Goal: Contribute content: Add original content to the website for others to see

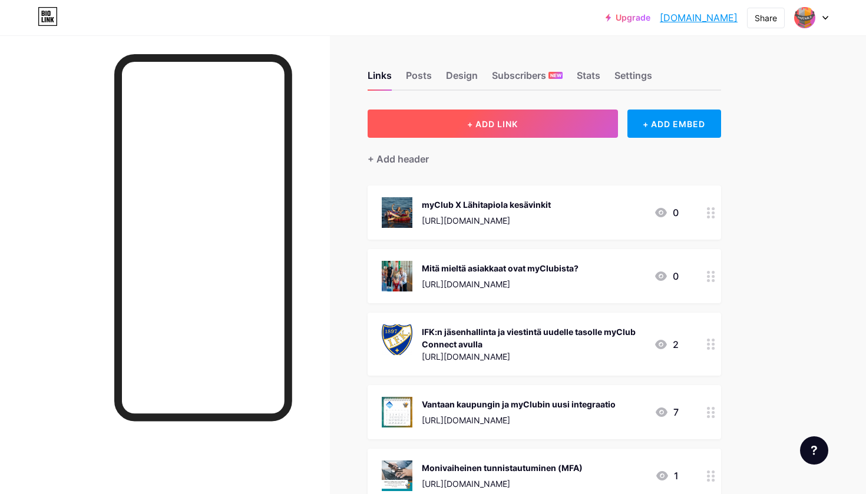
click at [450, 128] on button "+ ADD LINK" at bounding box center [492, 124] width 250 height 28
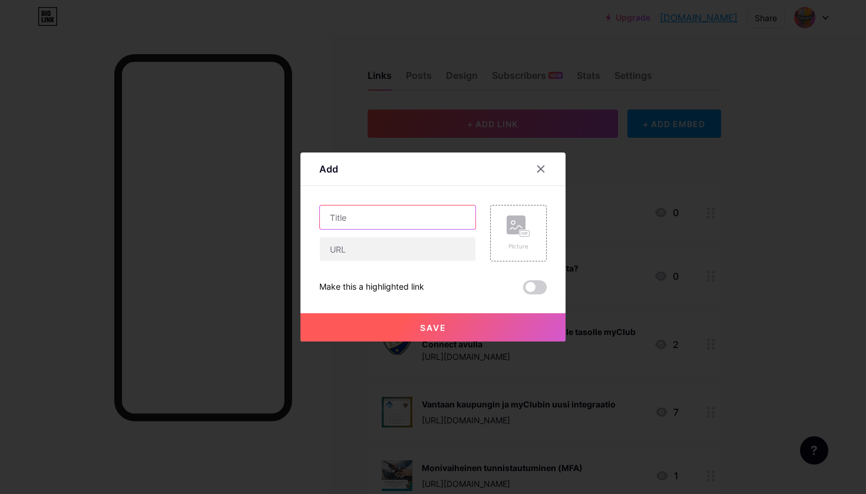
click at [376, 223] on input "text" at bounding box center [397, 218] width 155 height 24
click at [319, 289] on div "Add Content YouTube Play YouTube video without leaving your page. ADD Vimeo Pla…" at bounding box center [432, 247] width 265 height 189
click at [340, 256] on input "text" at bounding box center [397, 249] width 155 height 24
paste input "[URL][DOMAIN_NAME]"
type input "[URL][DOMAIN_NAME]"
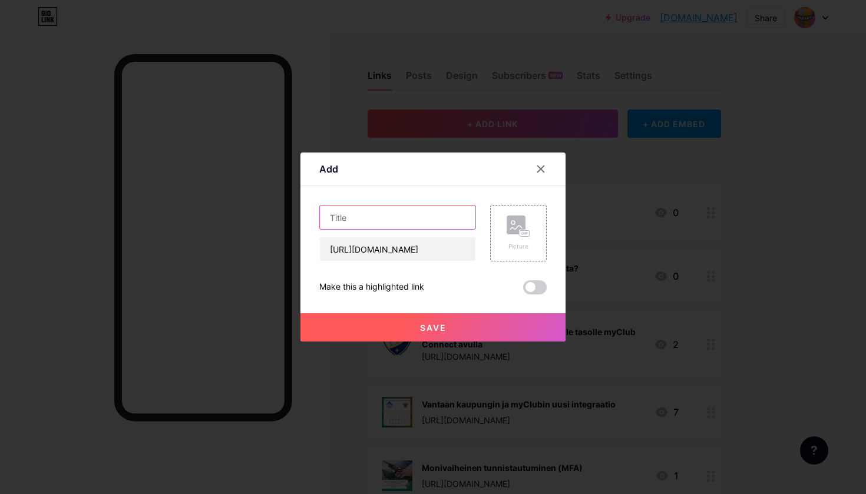
click at [370, 212] on input "text" at bounding box center [397, 218] width 155 height 24
type input "Seuratyön sydämessä lähenee viidettä jakspa"
drag, startPoint x: 464, startPoint y: 216, endPoint x: 293, endPoint y: 216, distance: 170.8
click at [293, 216] on div "Add Content YouTube Play YouTube video without leaving your page. ADD Vimeo Pla…" at bounding box center [433, 247] width 866 height 494
paste input "Seuratyön sydämessä -haastattelusarja lähestyy viidettä jaksoaan!"
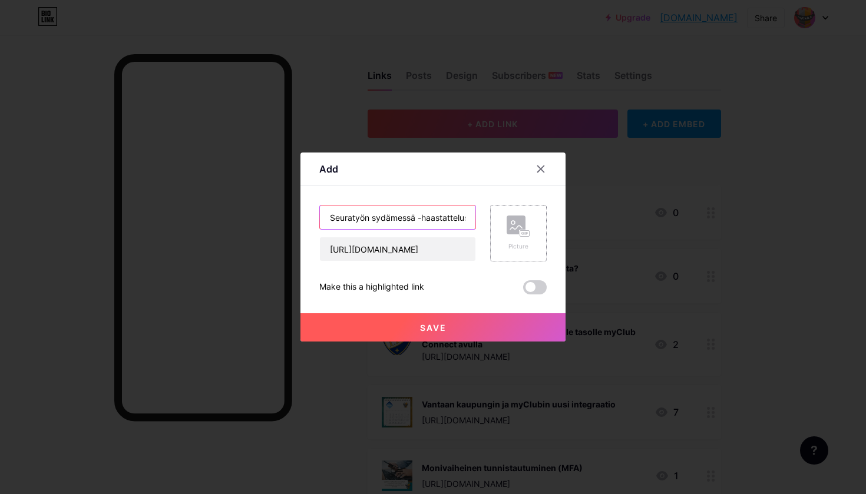
type input "Seuratyön sydämessä -haastattelusarja lähestyy viidettä jaksoaan!"
click at [450, 230] on rect at bounding box center [515, 225] width 19 height 19
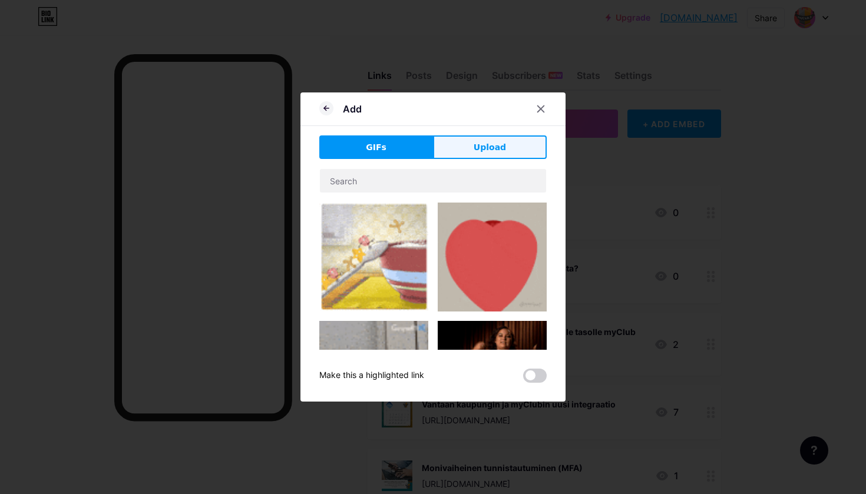
click at [450, 151] on span "Upload" at bounding box center [490, 147] width 32 height 12
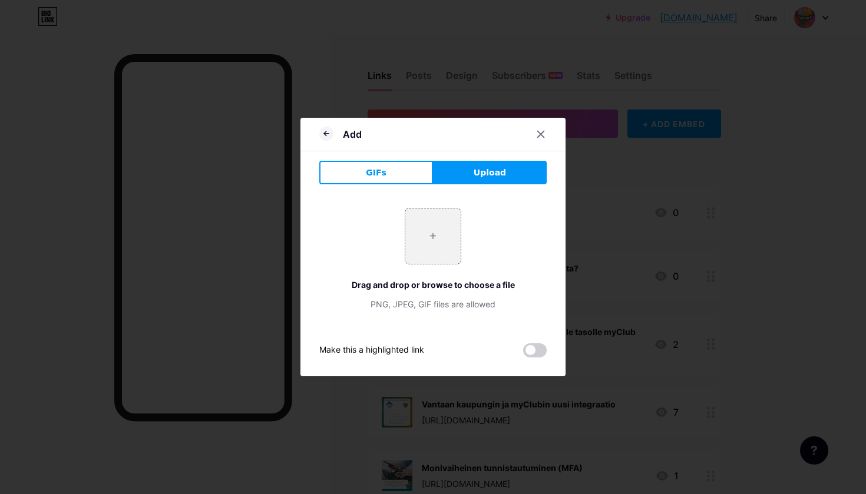
click at [401, 246] on div "+ Drag and drop or browse to choose a file PNG, JPEG, GIF files are allowed" at bounding box center [432, 259] width 227 height 102
click at [445, 234] on input "file" at bounding box center [432, 235] width 55 height 55
type input "C:\fakepath\suomisport vastaisku.png"
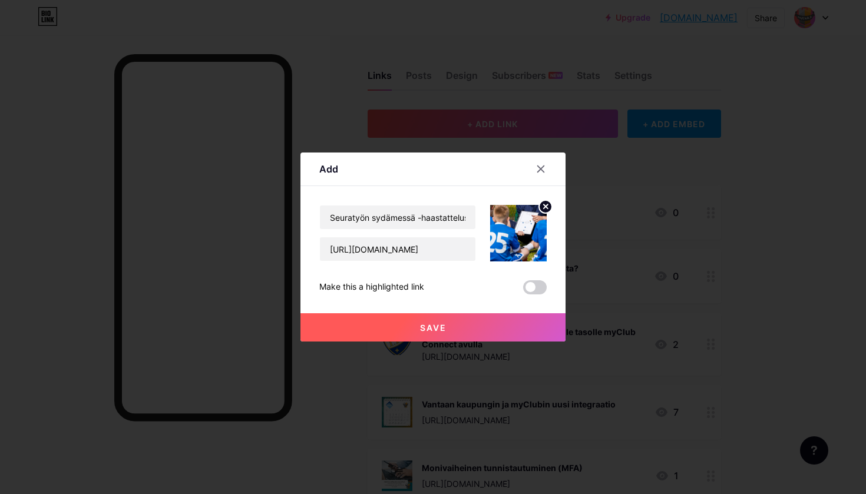
click at [447, 323] on button "Save" at bounding box center [432, 327] width 265 height 28
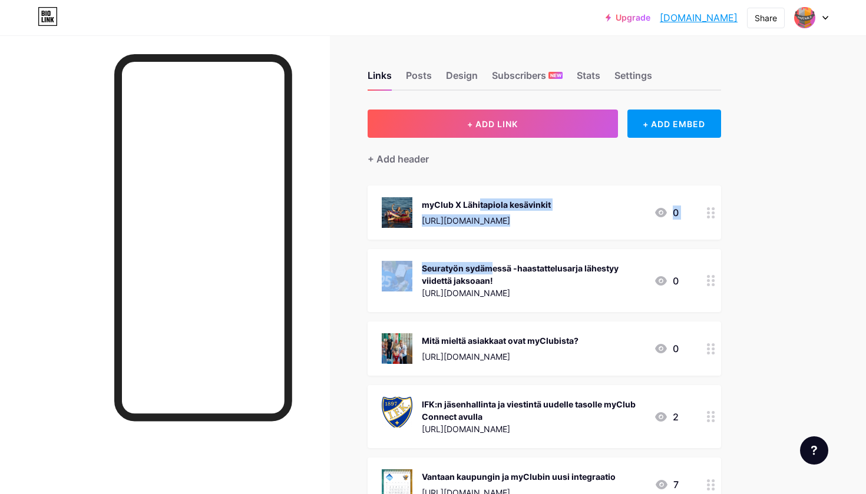
drag, startPoint x: 431, startPoint y: 271, endPoint x: 432, endPoint y: 190, distance: 80.7
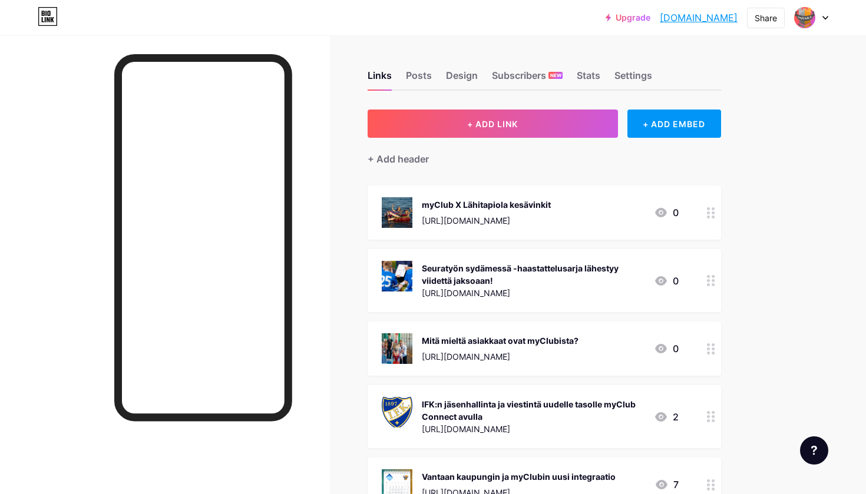
click at [450, 276] on circle at bounding box center [708, 276] width 3 height 3
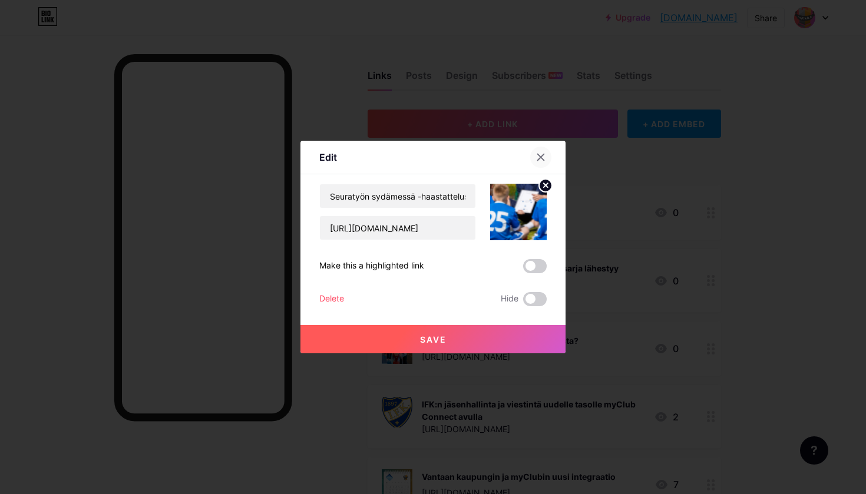
click at [450, 156] on div at bounding box center [540, 157] width 21 height 21
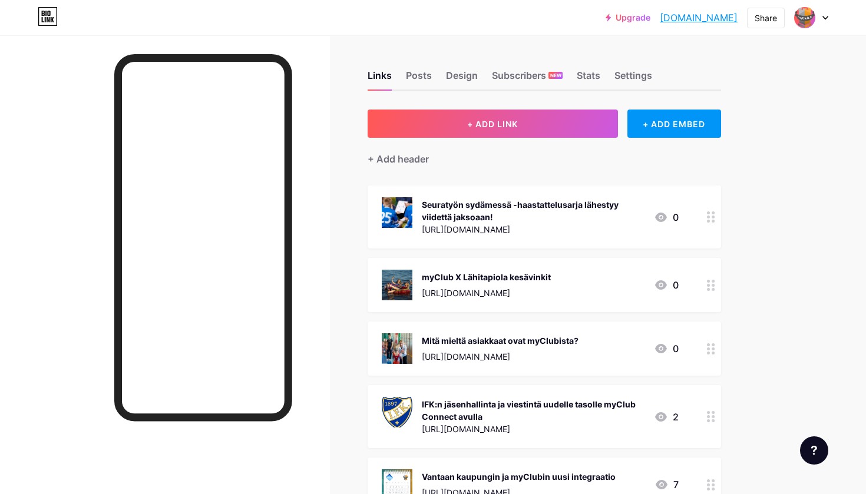
click at [450, 68] on div "Links Posts Design Subscribers NEW Stats Settings" at bounding box center [543, 69] width 353 height 41
click at [450, 78] on div "Design" at bounding box center [462, 78] width 32 height 21
click at [413, 78] on div "Posts" at bounding box center [419, 78] width 26 height 21
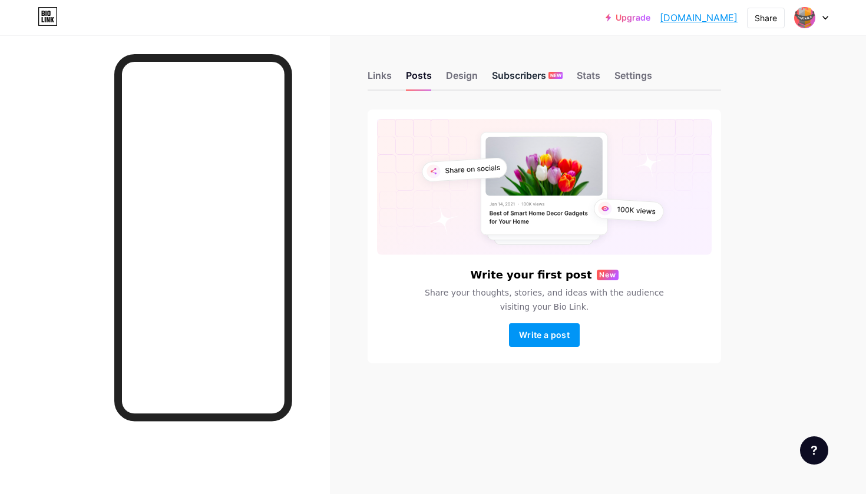
click at [450, 78] on div "Subscribers NEW" at bounding box center [527, 78] width 71 height 21
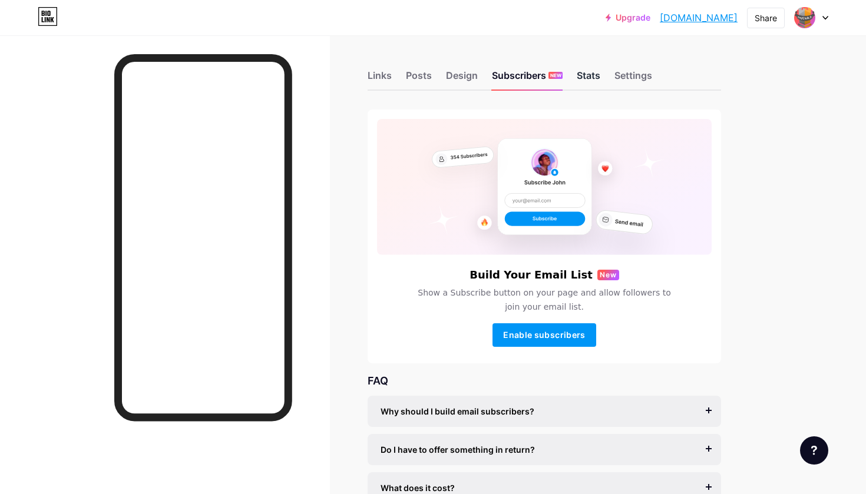
click at [450, 72] on div "Stats" at bounding box center [589, 78] width 24 height 21
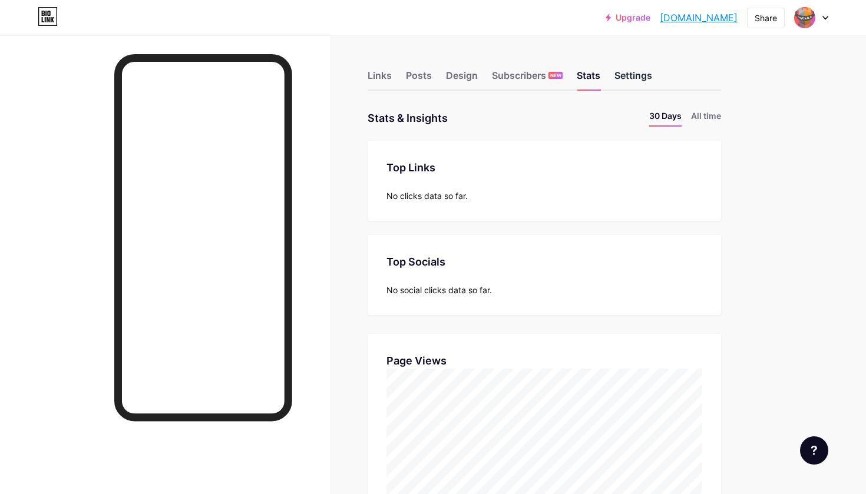
click at [450, 74] on div "Settings" at bounding box center [633, 78] width 38 height 21
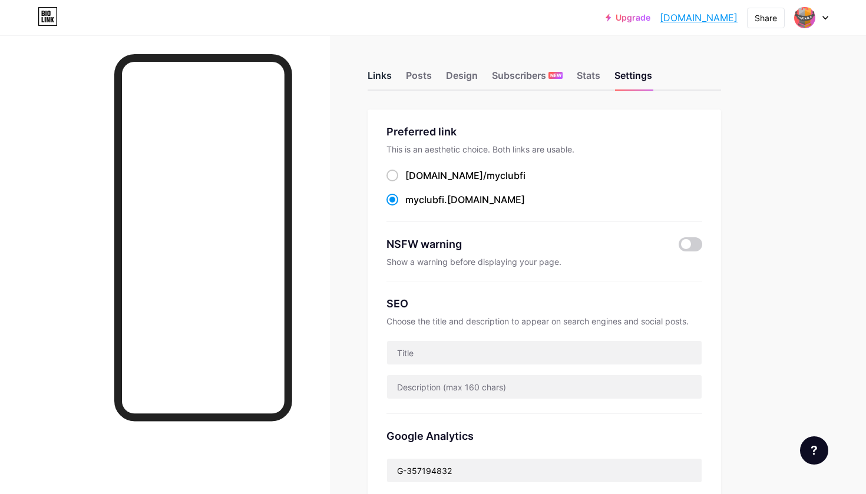
click at [386, 69] on div "Links" at bounding box center [379, 78] width 24 height 21
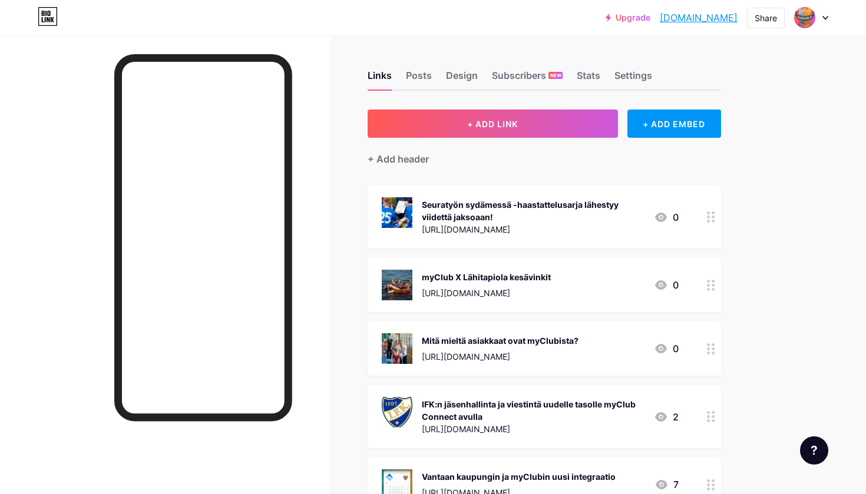
click at [313, 82] on div at bounding box center [165, 282] width 330 height 494
click at [450, 72] on div "Stats" at bounding box center [589, 78] width 24 height 21
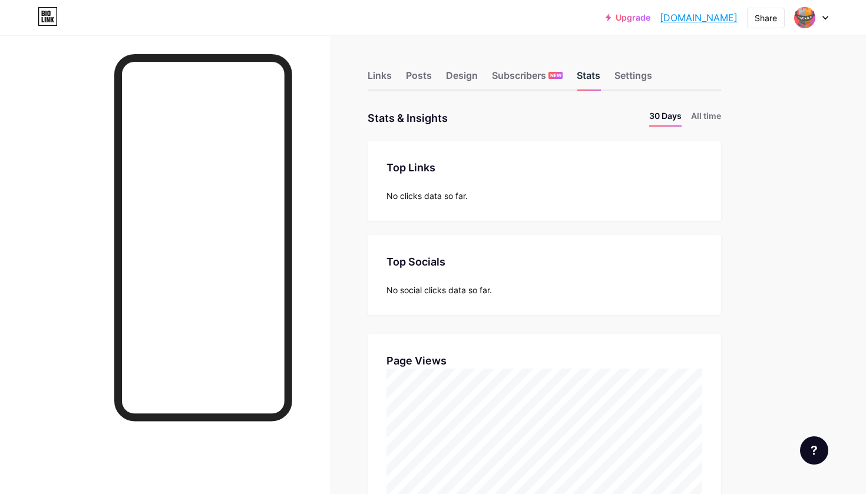
scroll to position [494, 866]
click at [450, 78] on div "Settings" at bounding box center [633, 78] width 38 height 21
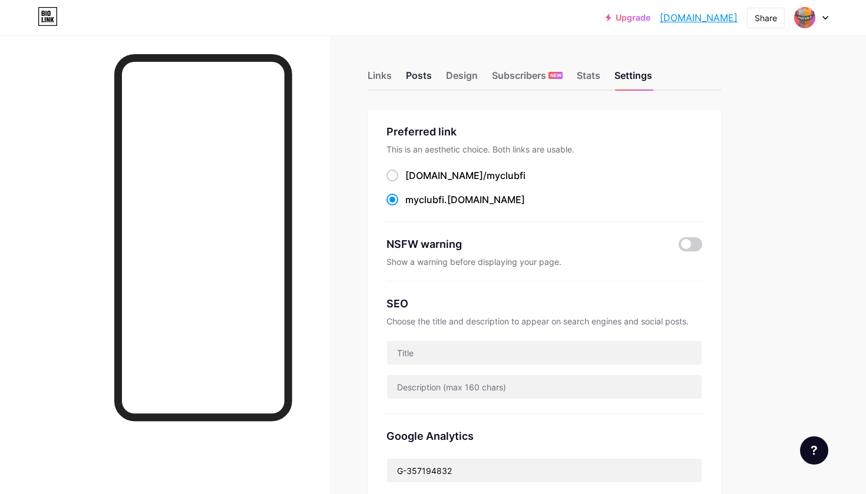
click at [425, 70] on div "Posts" at bounding box center [419, 78] width 26 height 21
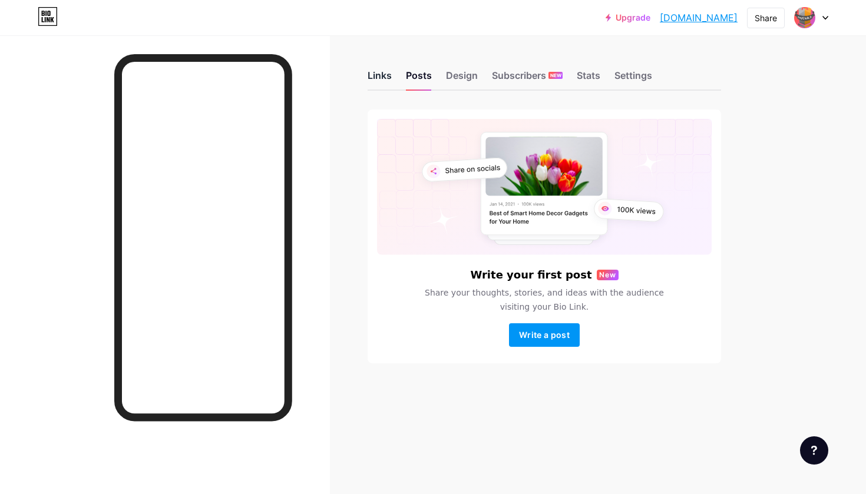
click at [383, 74] on div "Links" at bounding box center [379, 78] width 24 height 21
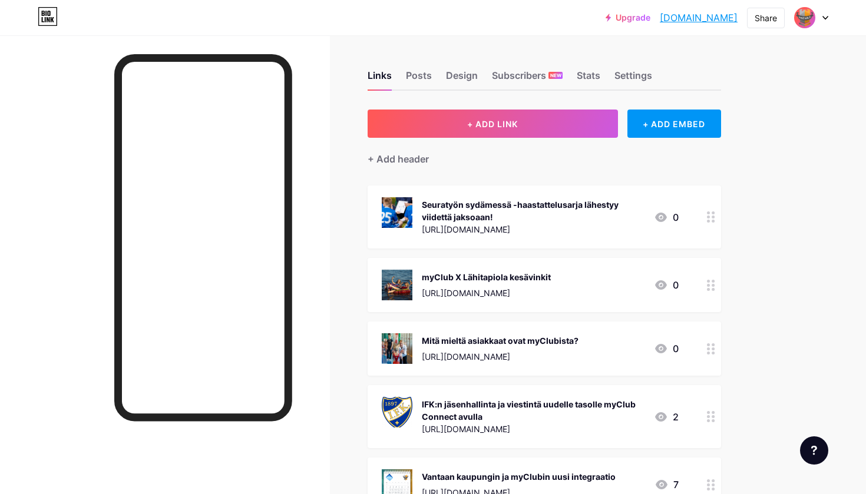
click at [450, 16] on img at bounding box center [804, 17] width 19 height 19
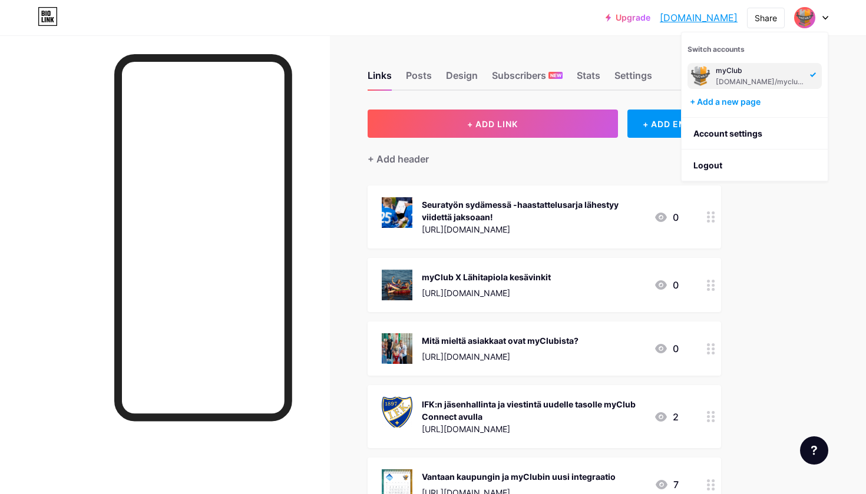
click at [450, 18] on icon at bounding box center [825, 17] width 5 height 3
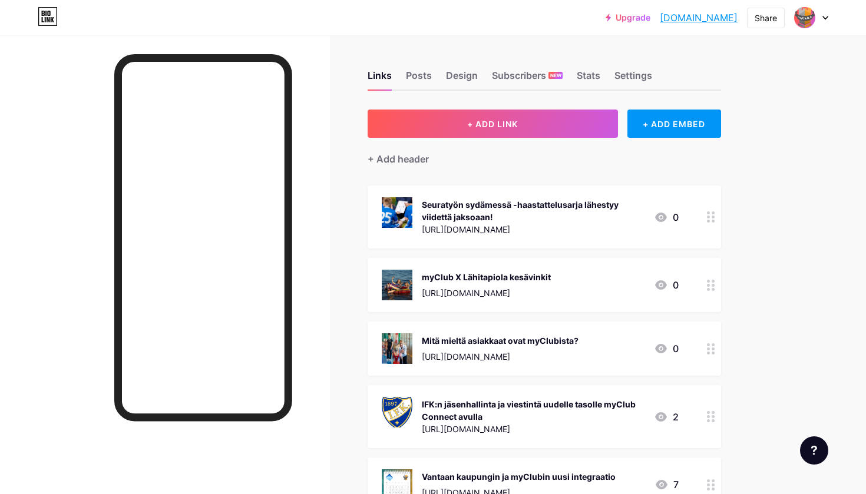
click at [450, 18] on icon at bounding box center [825, 17] width 5 height 3
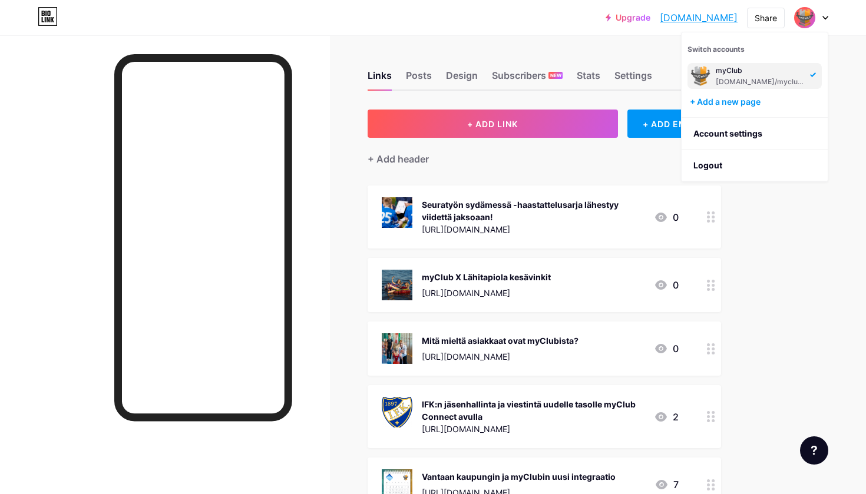
click at [450, 18] on icon at bounding box center [825, 17] width 5 height 3
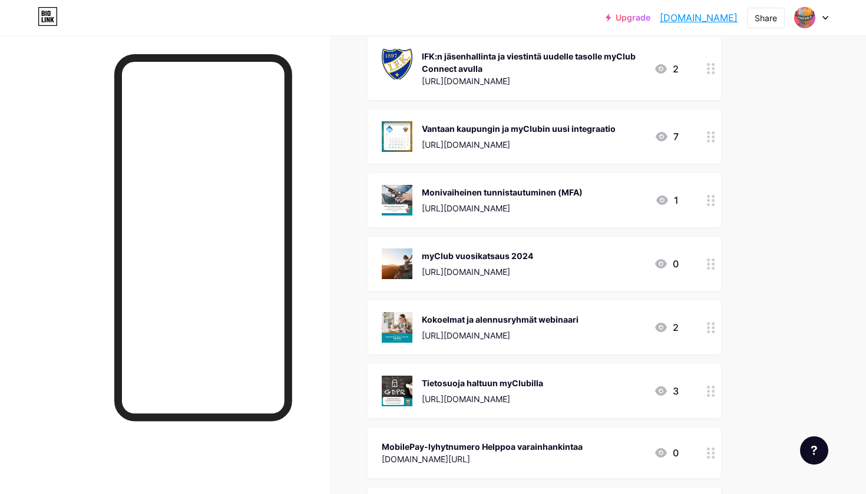
scroll to position [367, 0]
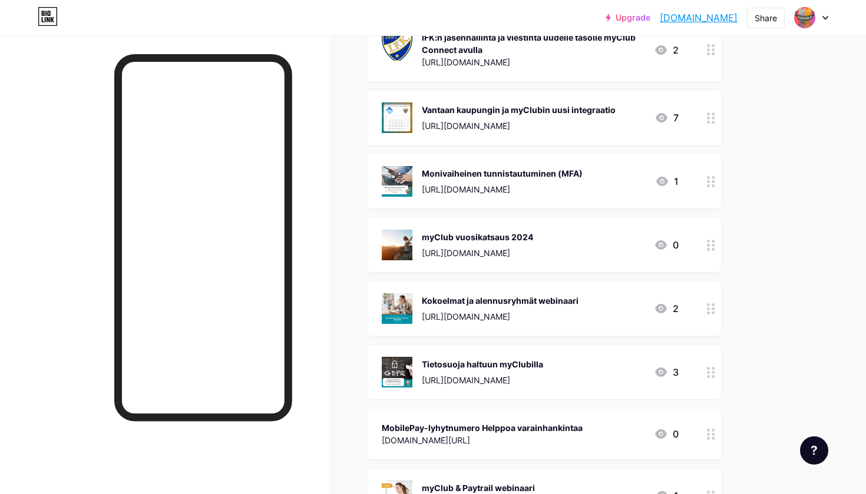
click at [450, 302] on div "Kokoelmat ja alennusryhmät webinaari [URL][DOMAIN_NAME] 2" at bounding box center [543, 309] width 353 height 54
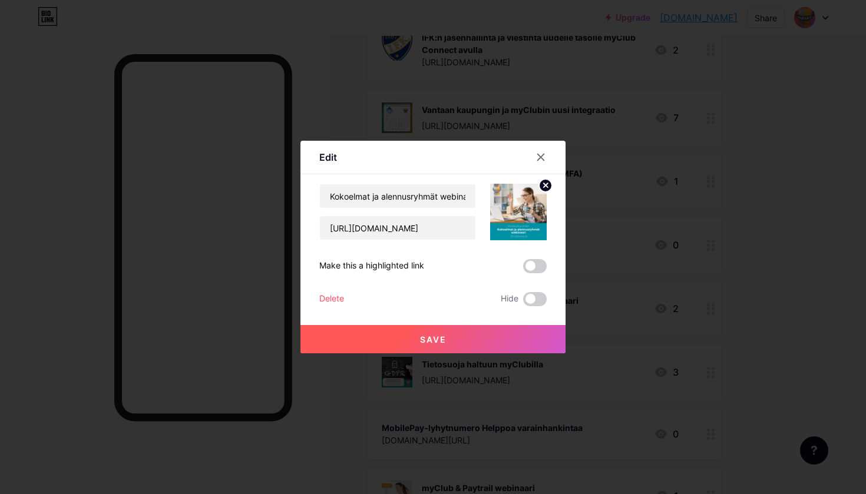
click at [342, 301] on div "Delete" at bounding box center [331, 299] width 25 height 14
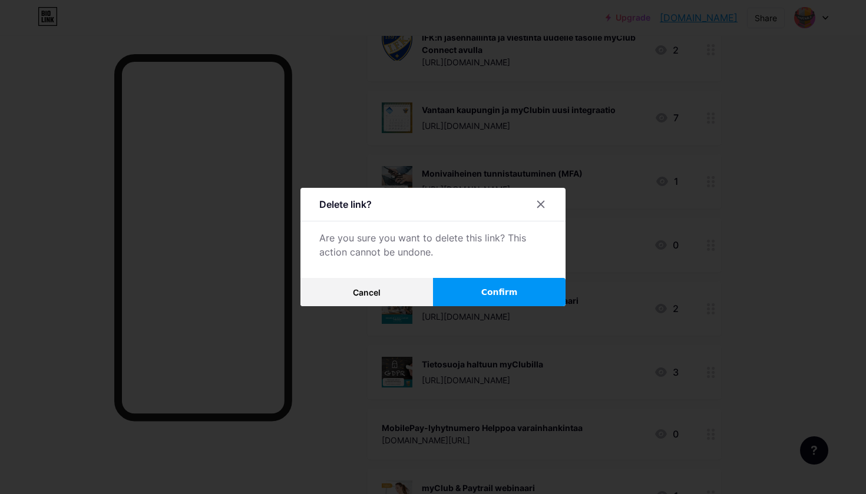
click at [450, 286] on button "Confirm" at bounding box center [499, 292] width 133 height 28
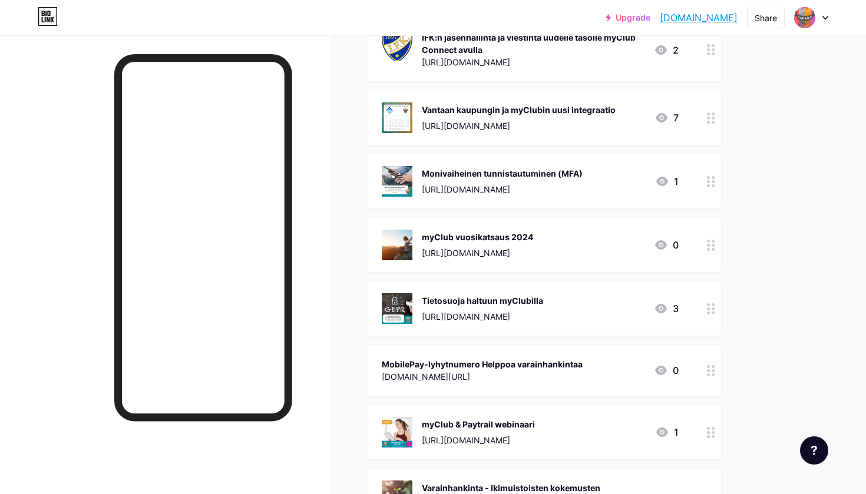
click at [450, 247] on div "[URL][DOMAIN_NAME]" at bounding box center [477, 253] width 111 height 12
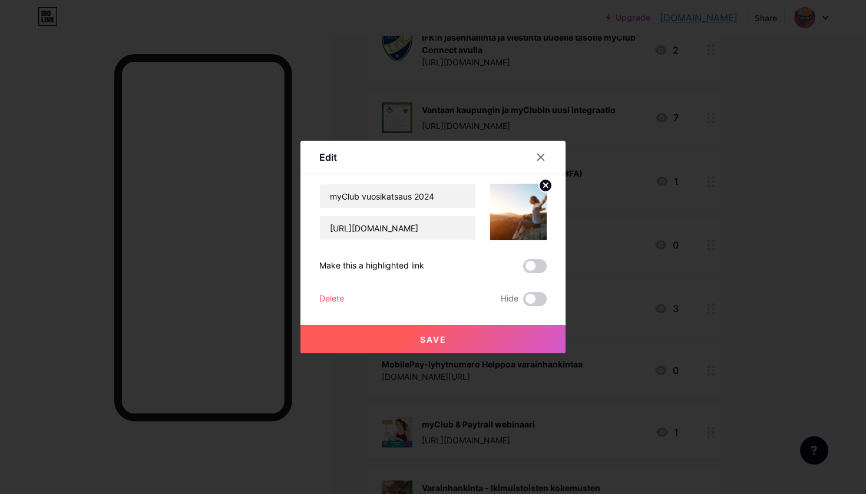
click at [332, 300] on div "Delete" at bounding box center [331, 299] width 25 height 14
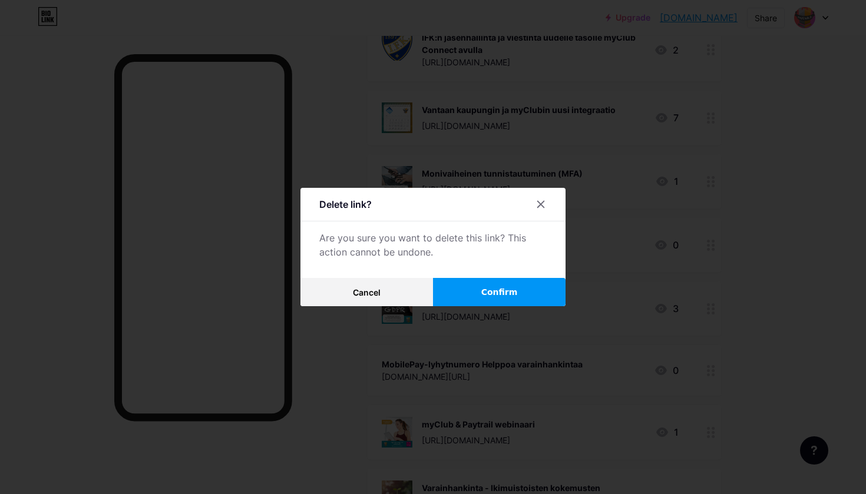
click at [450, 286] on span "Confirm" at bounding box center [499, 292] width 37 height 12
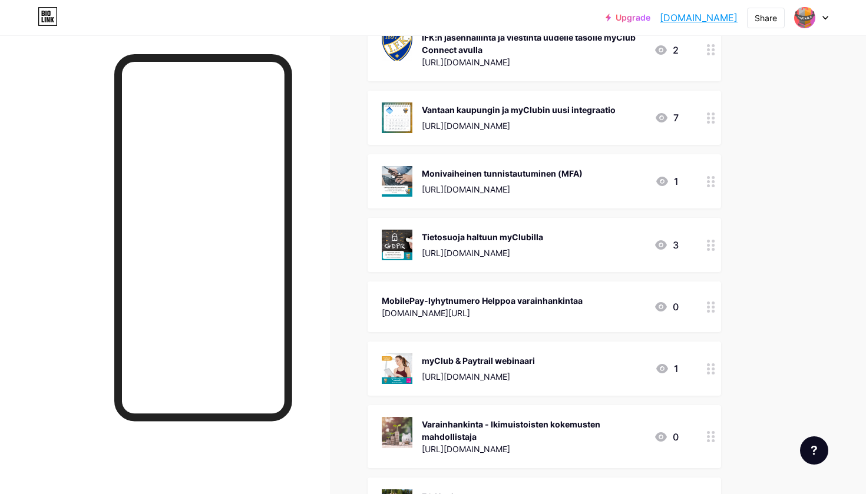
click at [450, 236] on div "Tietosuoja haltuun myClubilla" at bounding box center [482, 237] width 121 height 12
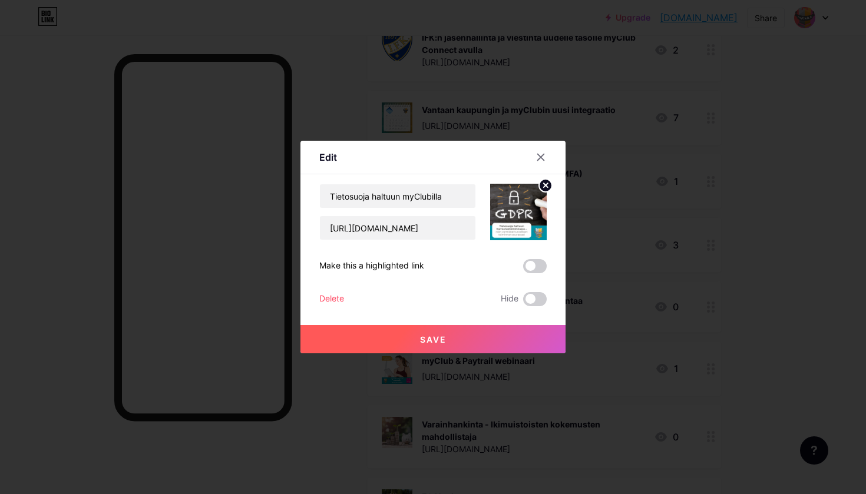
click at [342, 303] on div "Delete" at bounding box center [331, 299] width 25 height 14
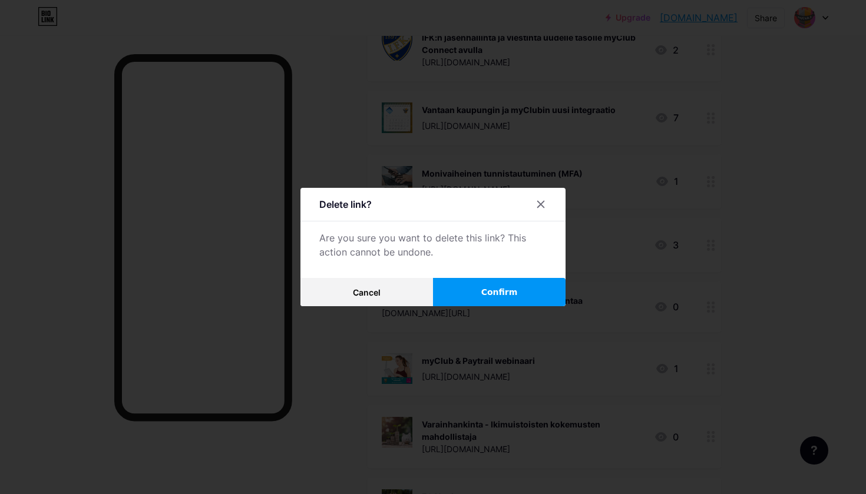
click at [450, 301] on button "Confirm" at bounding box center [499, 292] width 133 height 28
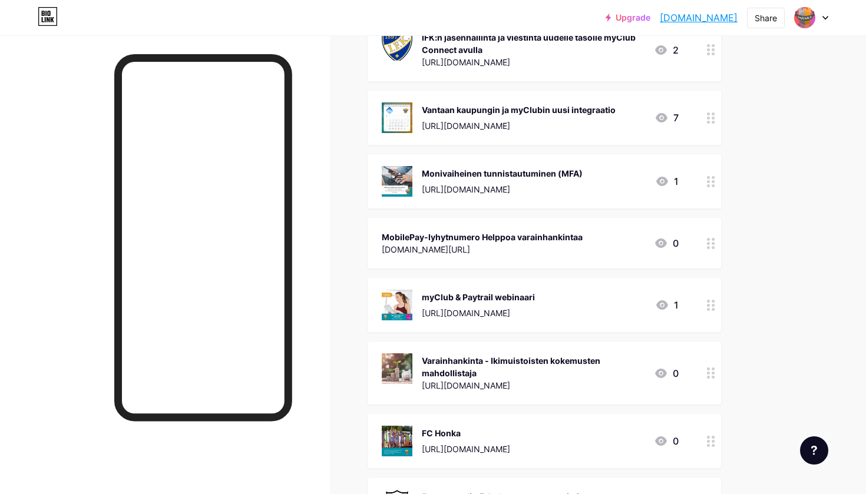
click at [450, 247] on div "[DOMAIN_NAME][URL]" at bounding box center [482, 249] width 201 height 12
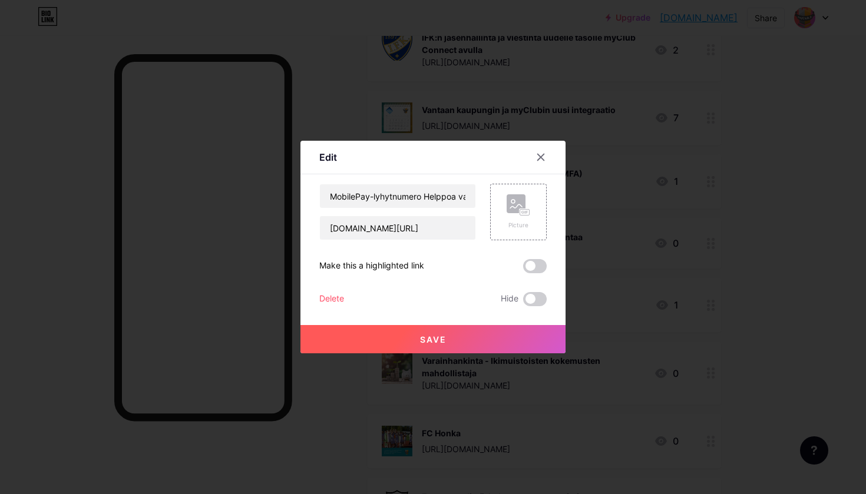
click at [337, 298] on div "Delete" at bounding box center [331, 299] width 25 height 14
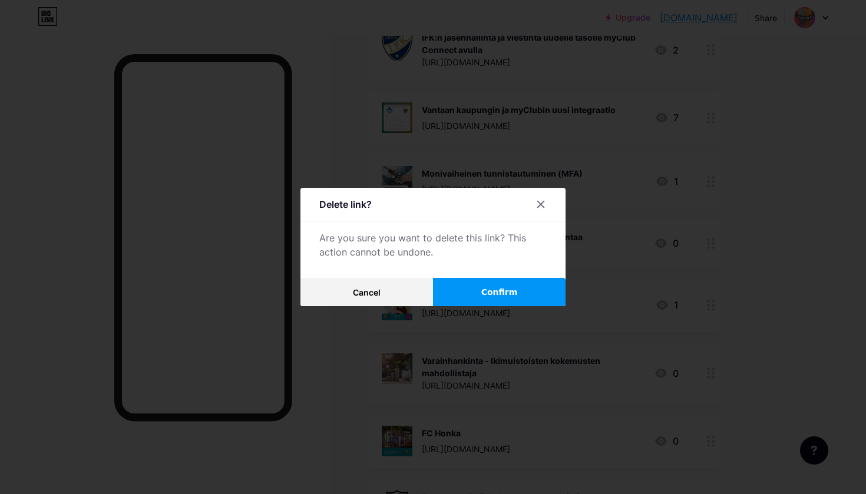
click at [450, 308] on div at bounding box center [433, 247] width 866 height 494
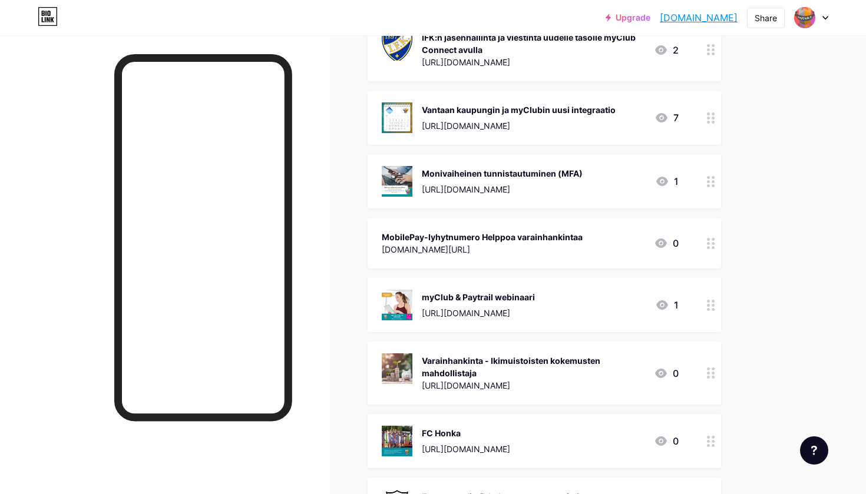
click at [450, 256] on div "MobilePay-lyhytnumero Helppoa varainhankintaa [DOMAIN_NAME][URL]" at bounding box center [482, 243] width 201 height 27
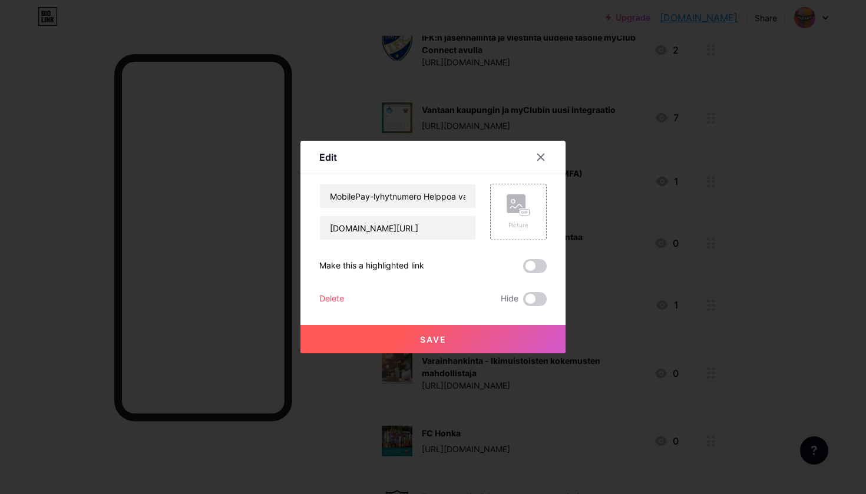
click at [325, 301] on div "Delete" at bounding box center [331, 299] width 25 height 14
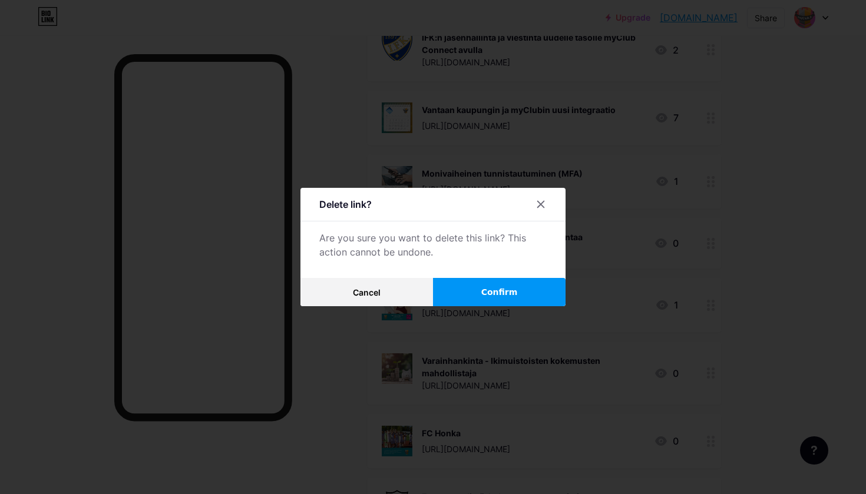
click at [443, 292] on button "Confirm" at bounding box center [499, 292] width 133 height 28
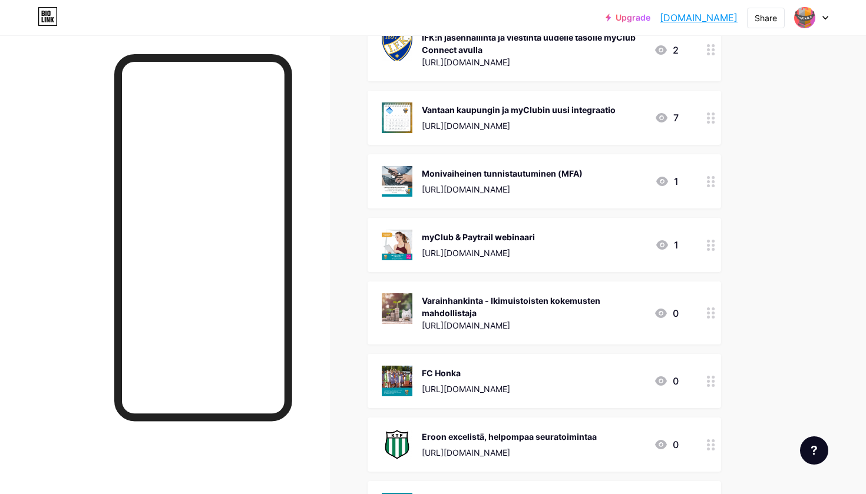
click at [450, 246] on div "myClub & Paytrail webinaari [URL][DOMAIN_NAME]" at bounding box center [478, 245] width 113 height 31
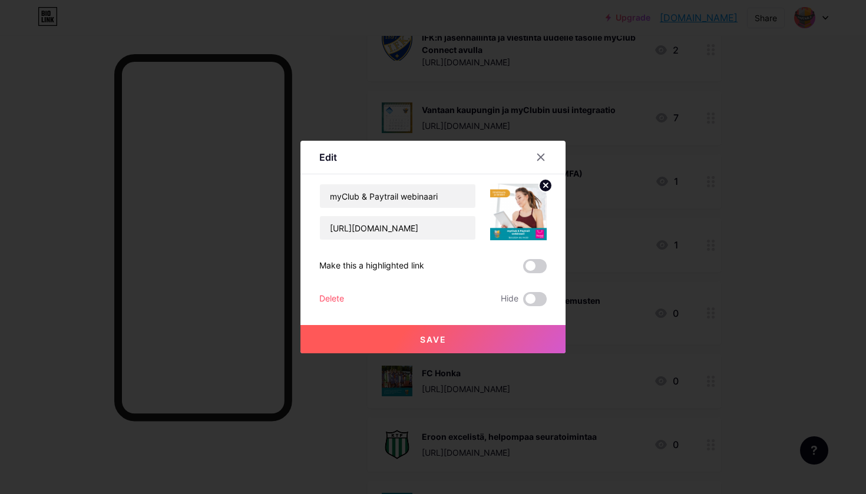
click at [342, 296] on div "Delete" at bounding box center [331, 299] width 25 height 14
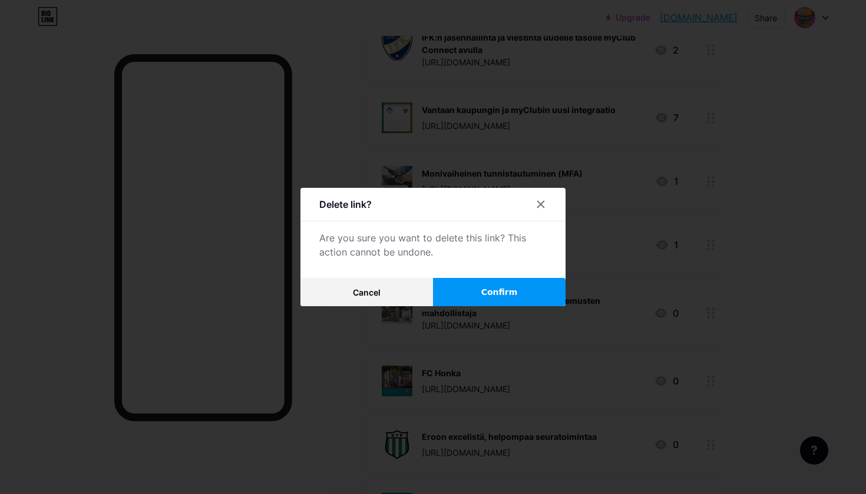
click at [450, 279] on button "Confirm" at bounding box center [499, 292] width 133 height 28
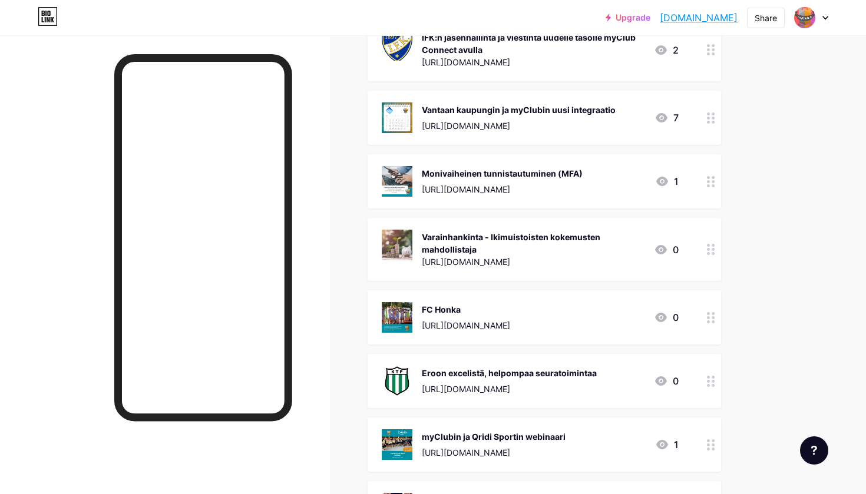
click at [433, 253] on div "Varainhankinta - Ikimuistoisten kokemusten mahdollistaja" at bounding box center [533, 243] width 223 height 25
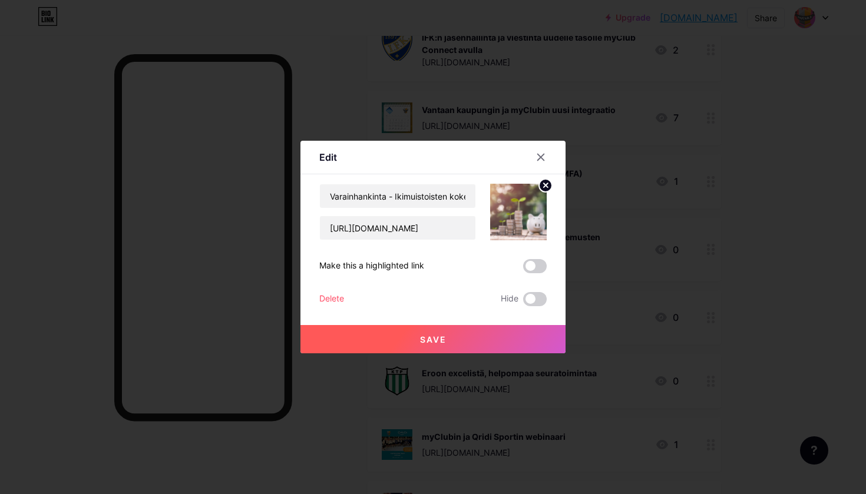
click at [325, 302] on div "Delete" at bounding box center [331, 299] width 25 height 14
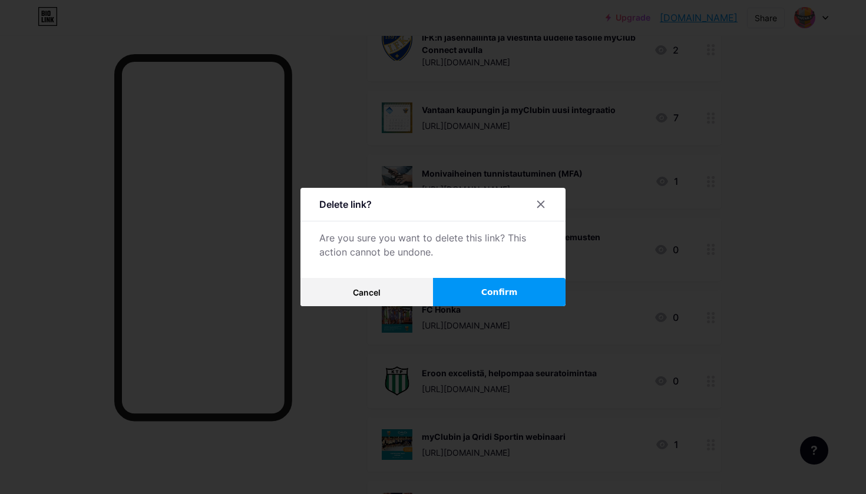
click at [450, 288] on button "Confirm" at bounding box center [499, 292] width 133 height 28
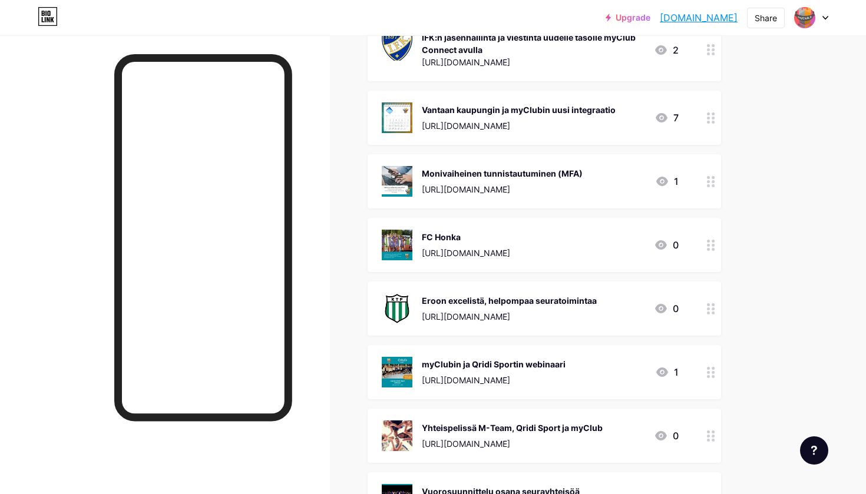
click at [437, 230] on div "FC Honka [URL][DOMAIN_NAME]" at bounding box center [466, 245] width 88 height 31
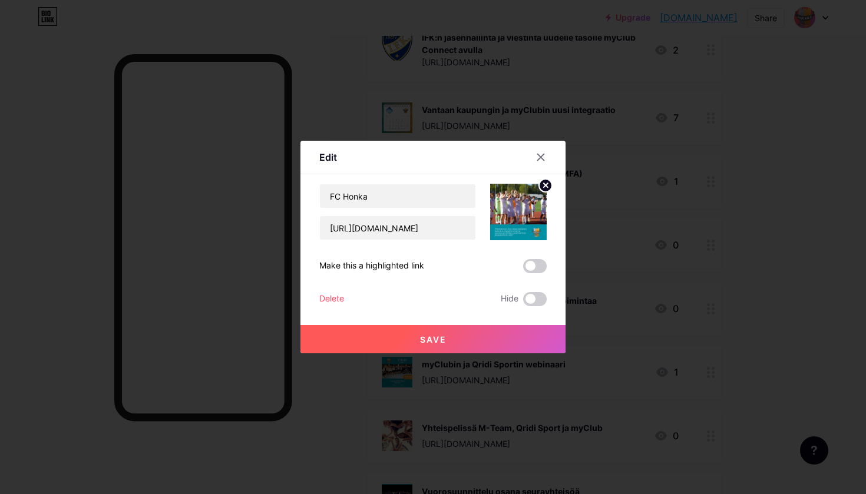
click at [336, 294] on div "Delete" at bounding box center [331, 299] width 25 height 14
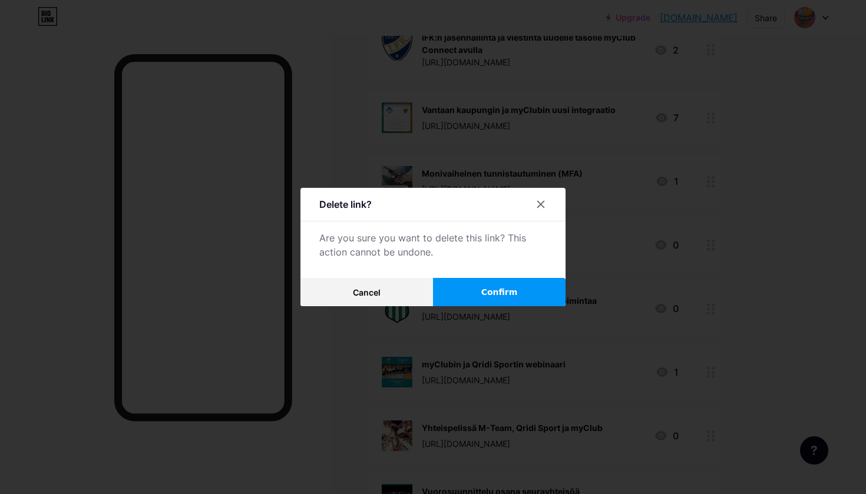
click at [450, 284] on button "Confirm" at bounding box center [499, 292] width 133 height 28
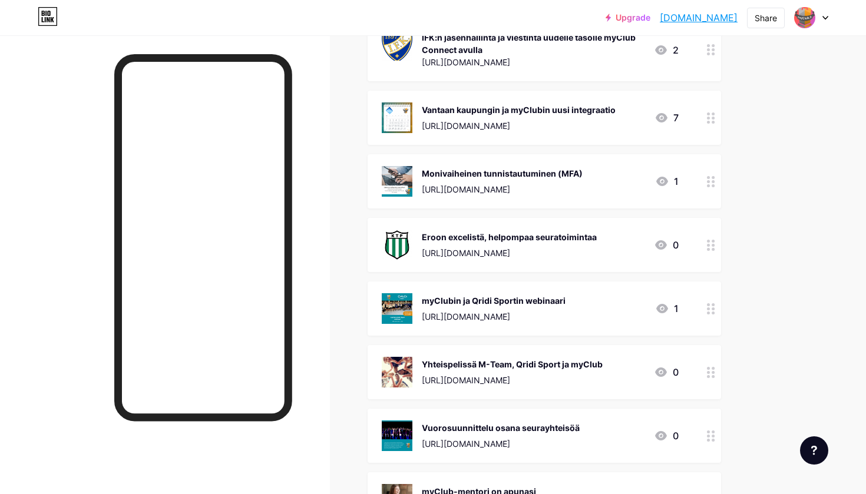
click at [450, 264] on div "Eroon excelistä, helpompaa seuratoimintaa [URL][DOMAIN_NAME] 0" at bounding box center [543, 245] width 353 height 54
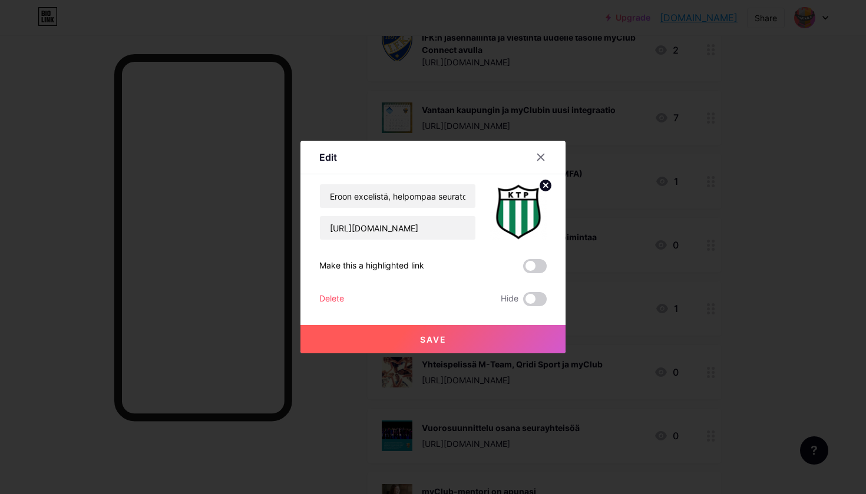
click at [333, 298] on div "Delete" at bounding box center [331, 299] width 25 height 14
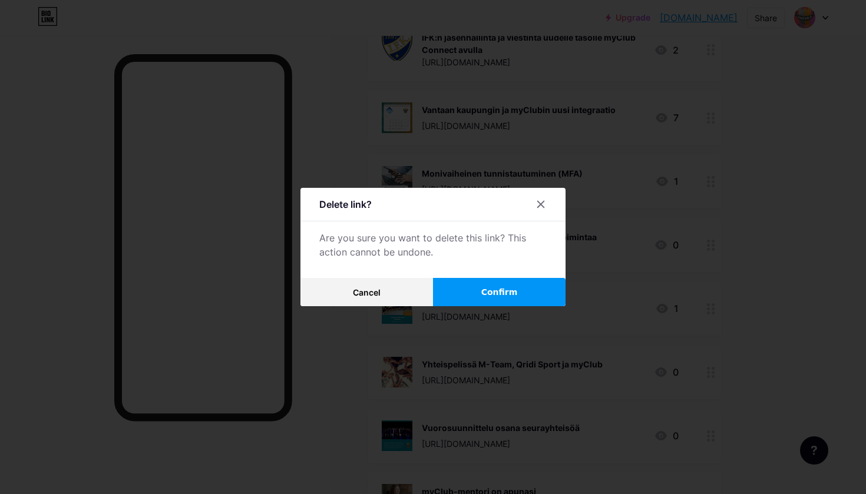
click at [450, 294] on span "Confirm" at bounding box center [499, 292] width 37 height 12
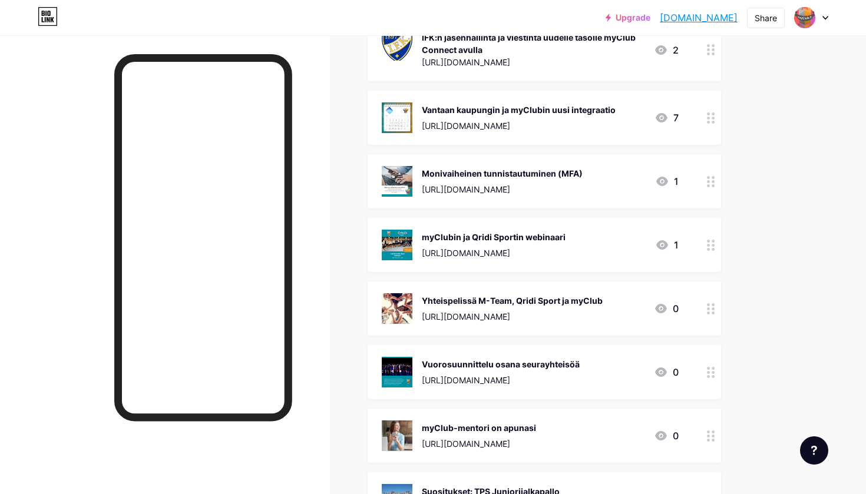
click at [450, 249] on div "[URL][DOMAIN_NAME]" at bounding box center [494, 253] width 144 height 12
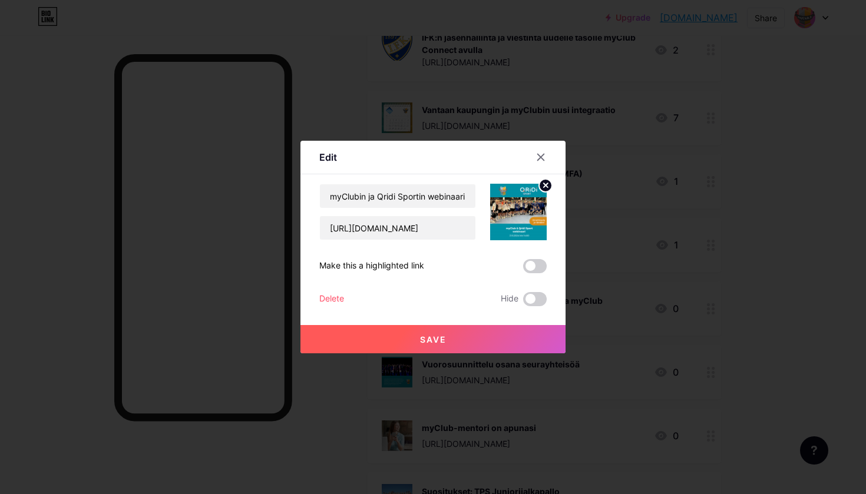
click at [330, 297] on div "Delete" at bounding box center [331, 299] width 25 height 14
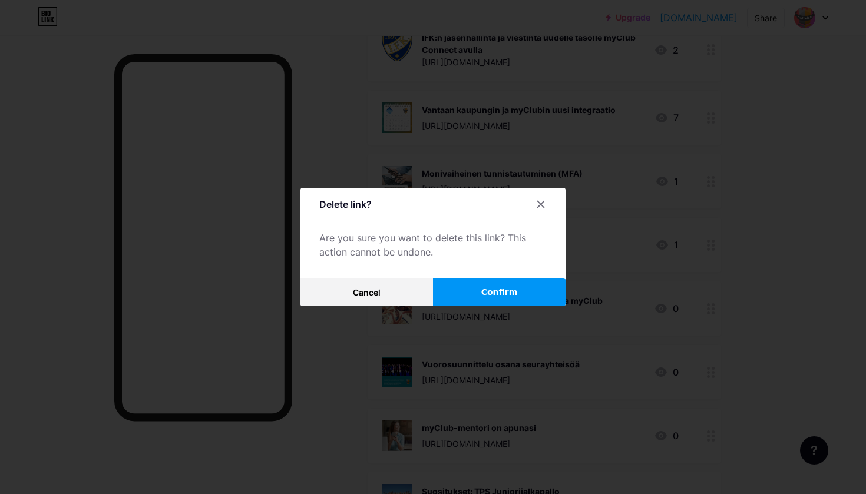
click at [450, 300] on button "Confirm" at bounding box center [499, 292] width 133 height 28
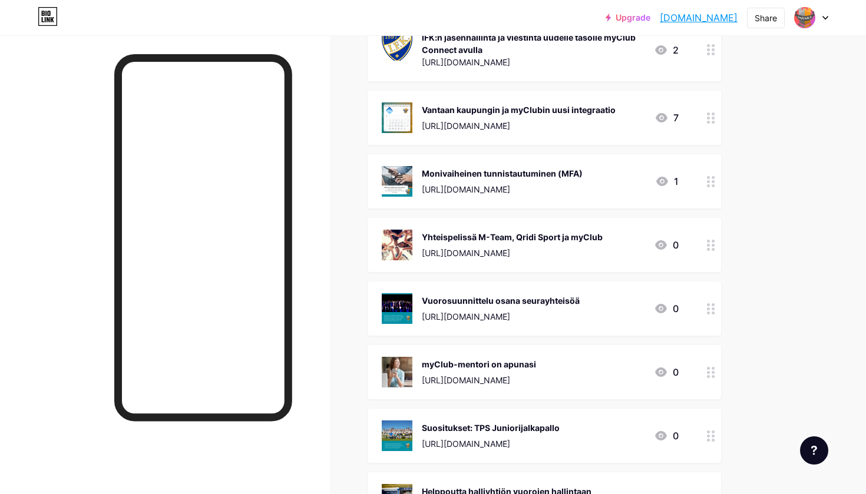
click at [450, 287] on div "Vuorosuunnittelu osana seurayhteisöä [URL][DOMAIN_NAME] 0" at bounding box center [543, 309] width 353 height 54
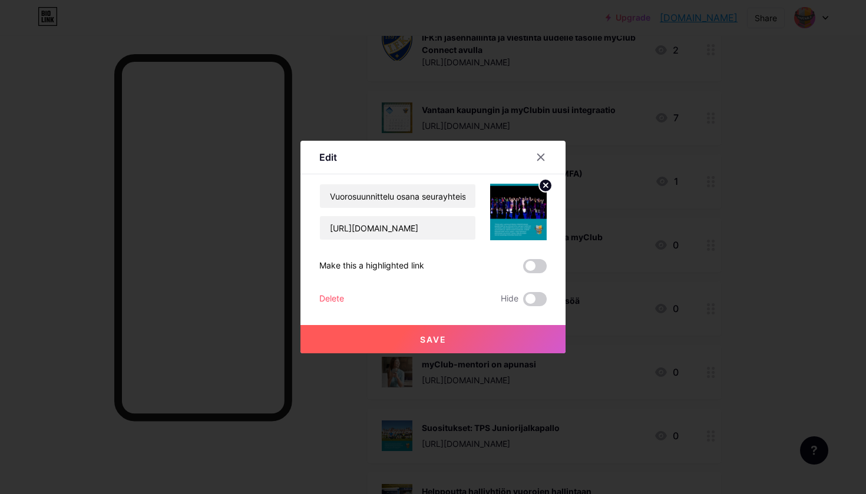
click at [329, 299] on div "Delete" at bounding box center [331, 299] width 25 height 14
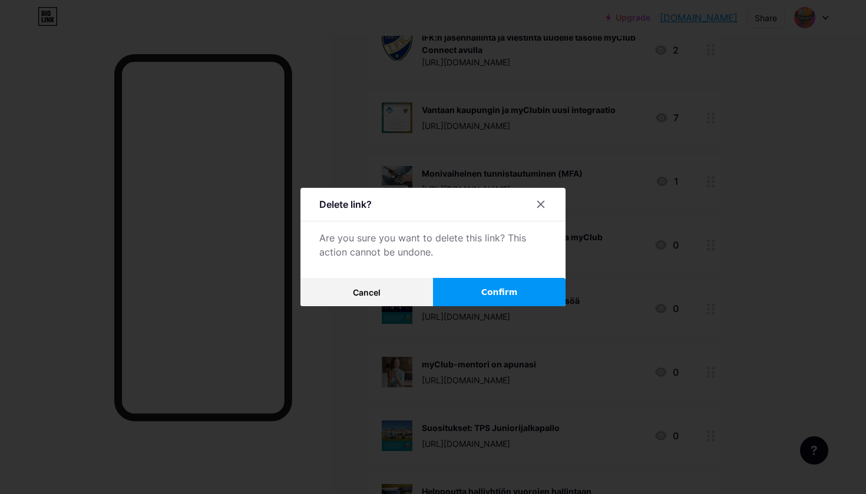
click at [450, 286] on span "Confirm" at bounding box center [499, 292] width 37 height 12
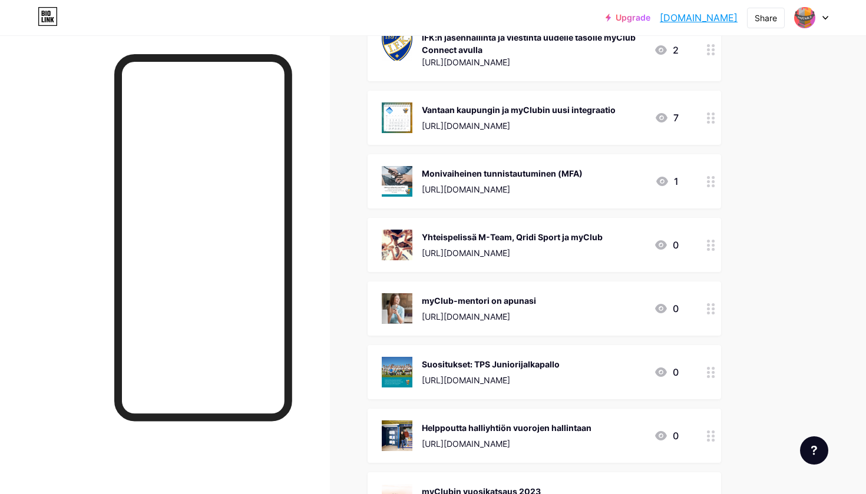
click at [450, 251] on div "[URL][DOMAIN_NAME]" at bounding box center [512, 253] width 181 height 12
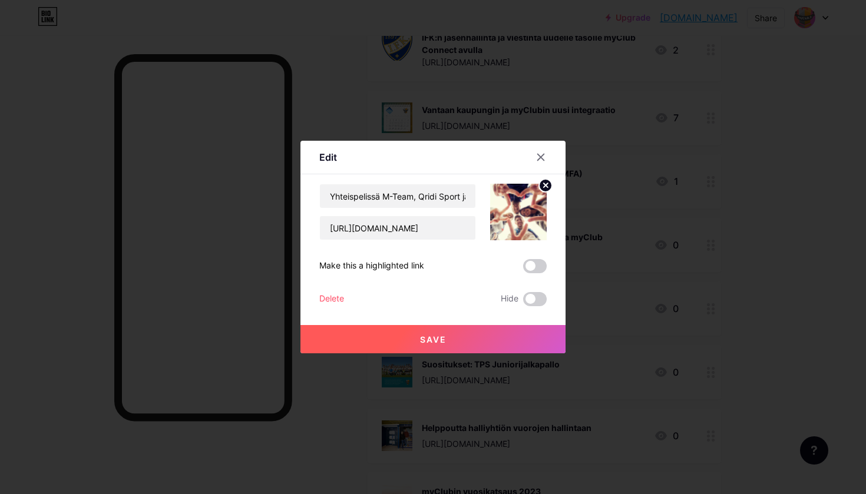
click at [332, 294] on div "Delete" at bounding box center [331, 299] width 25 height 14
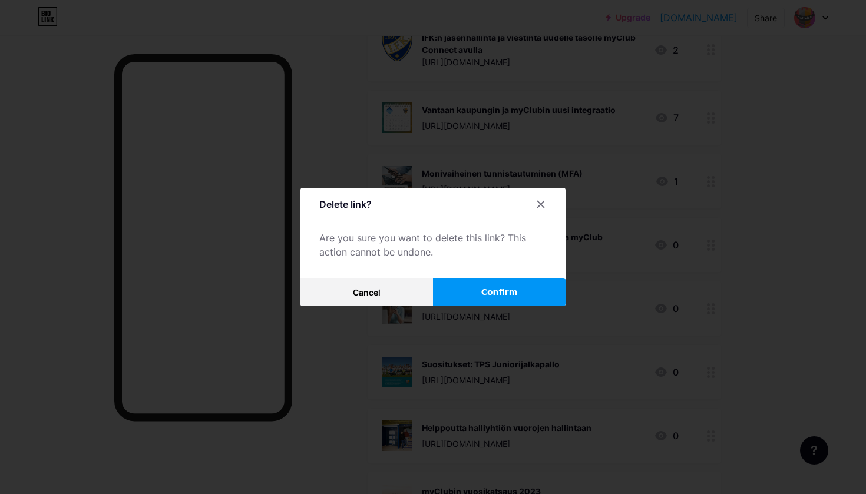
click at [450, 299] on button "Confirm" at bounding box center [499, 292] width 133 height 28
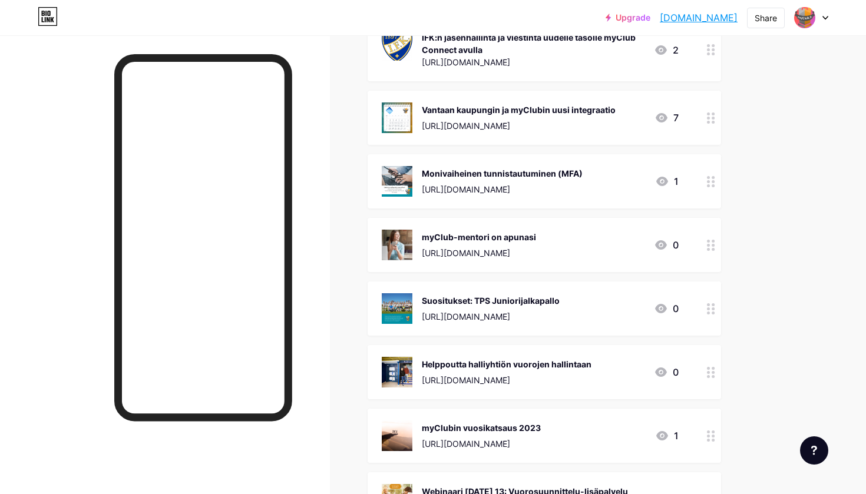
click at [450, 248] on div "[URL][DOMAIN_NAME]" at bounding box center [479, 253] width 114 height 12
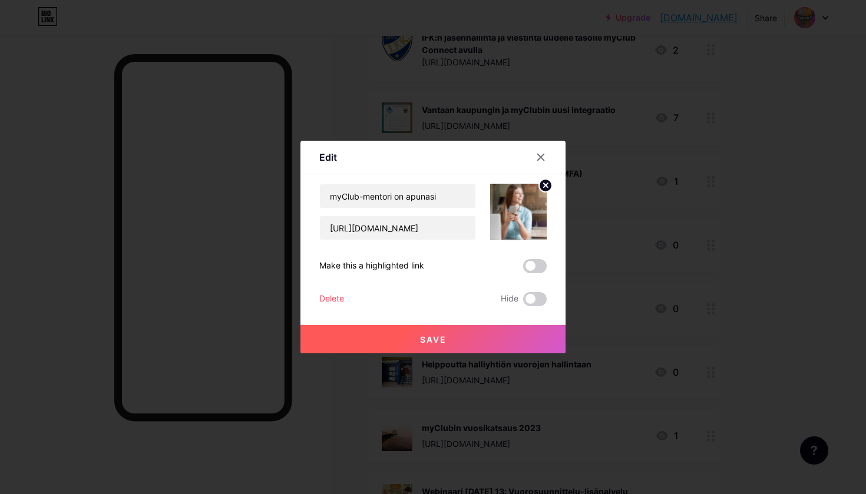
click at [336, 295] on div "Delete" at bounding box center [331, 299] width 25 height 14
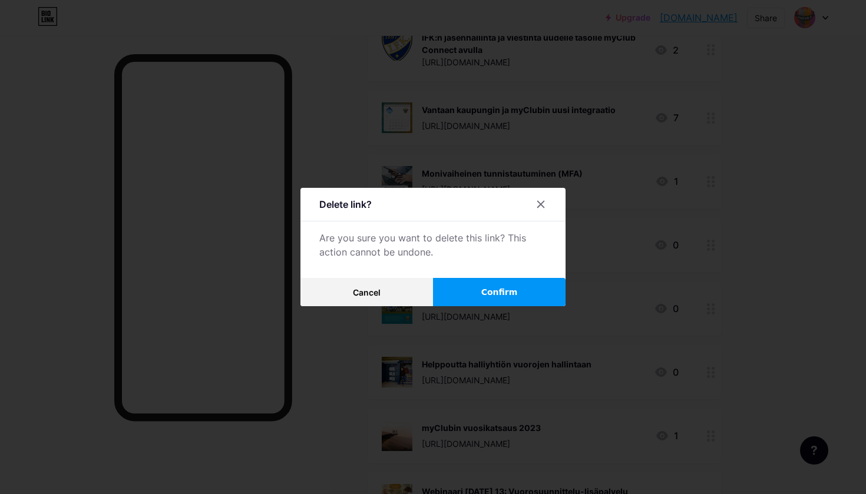
click at [450, 292] on span "Confirm" at bounding box center [499, 292] width 37 height 12
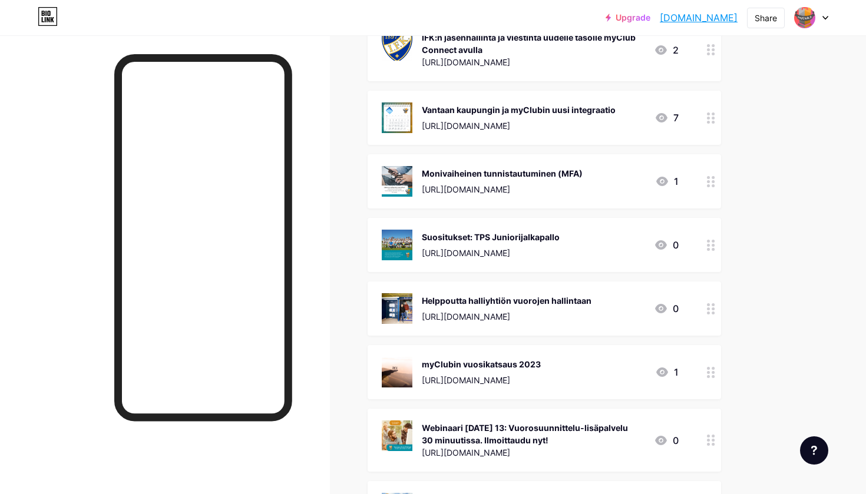
click at [450, 242] on div "Suositukset: TPS Juniorijalkapallo" at bounding box center [491, 237] width 138 height 12
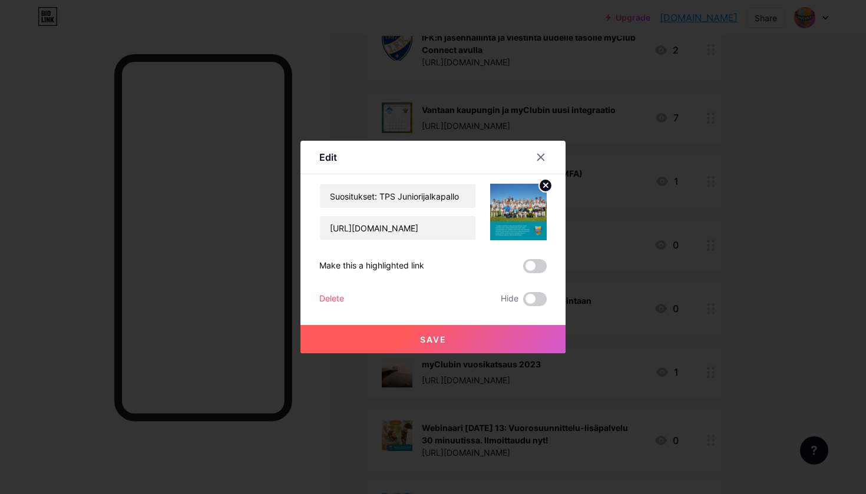
click at [332, 303] on div "Delete" at bounding box center [331, 299] width 25 height 14
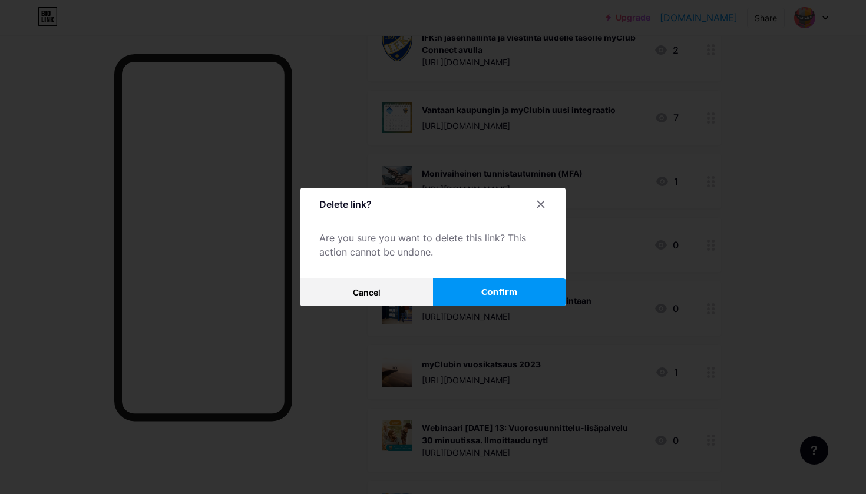
click at [450, 298] on span "Confirm" at bounding box center [499, 292] width 37 height 12
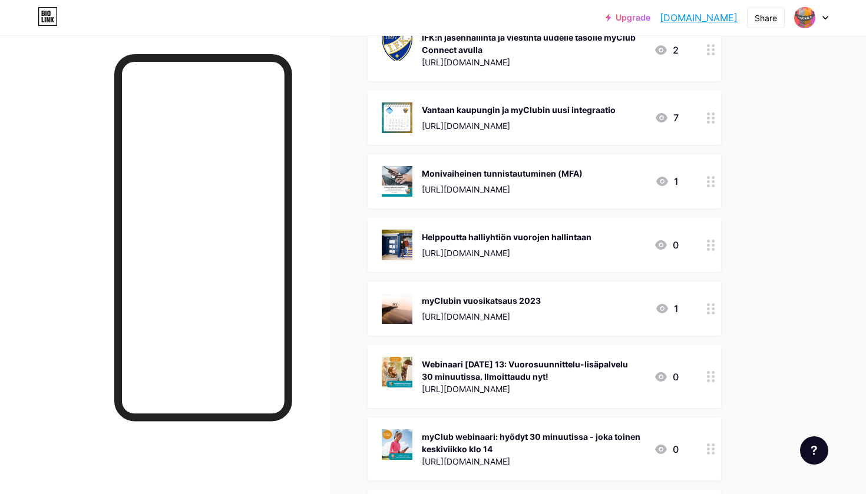
click at [450, 251] on div "[URL][DOMAIN_NAME]" at bounding box center [507, 253] width 170 height 12
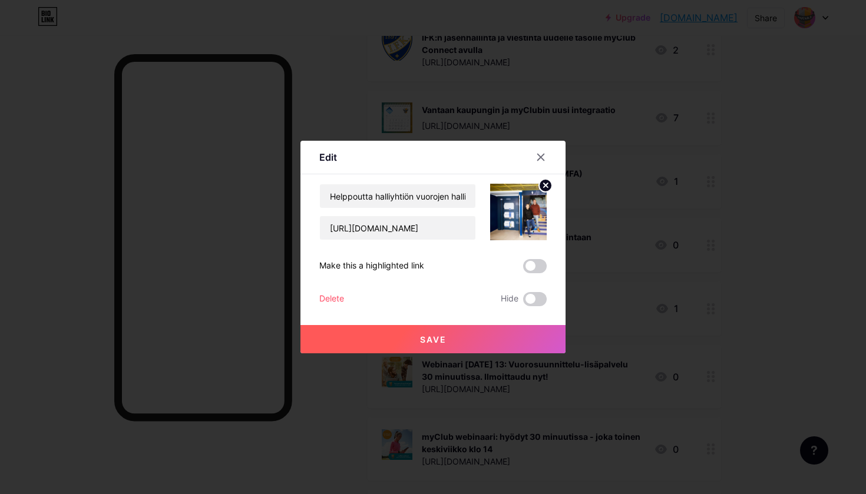
click at [336, 294] on div "Delete" at bounding box center [331, 299] width 25 height 14
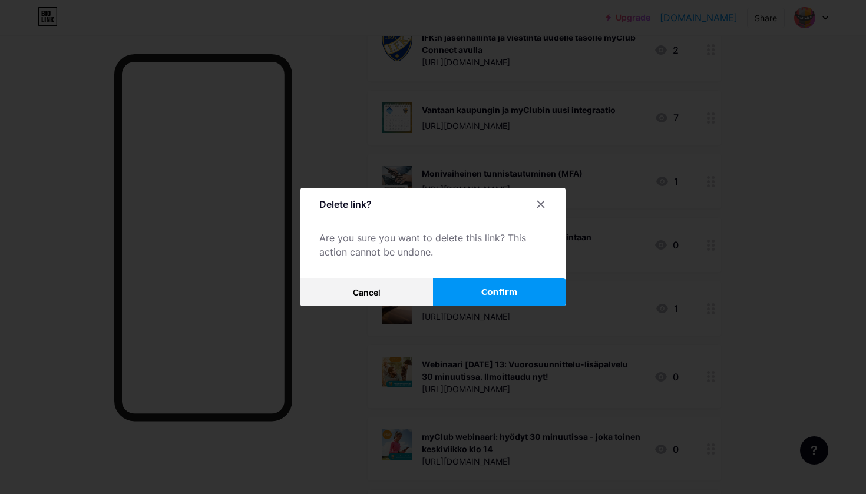
click at [450, 289] on span "Confirm" at bounding box center [499, 292] width 37 height 12
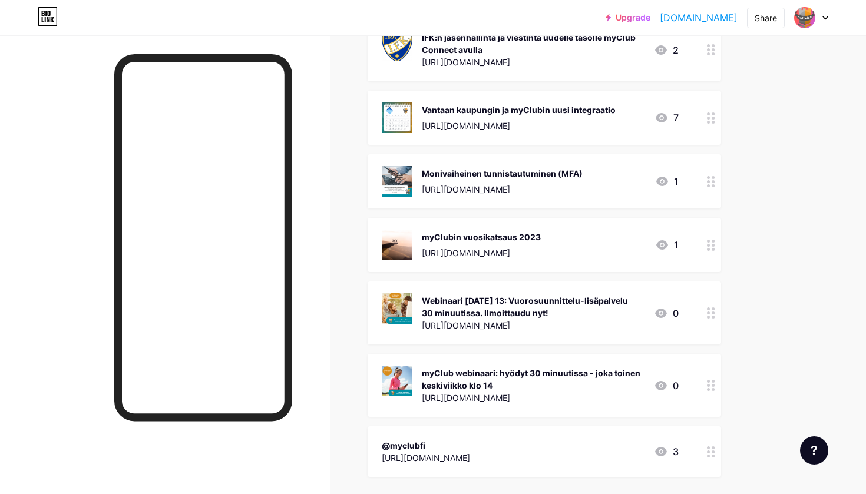
click at [450, 257] on div "[URL][DOMAIN_NAME]" at bounding box center [481, 253] width 119 height 12
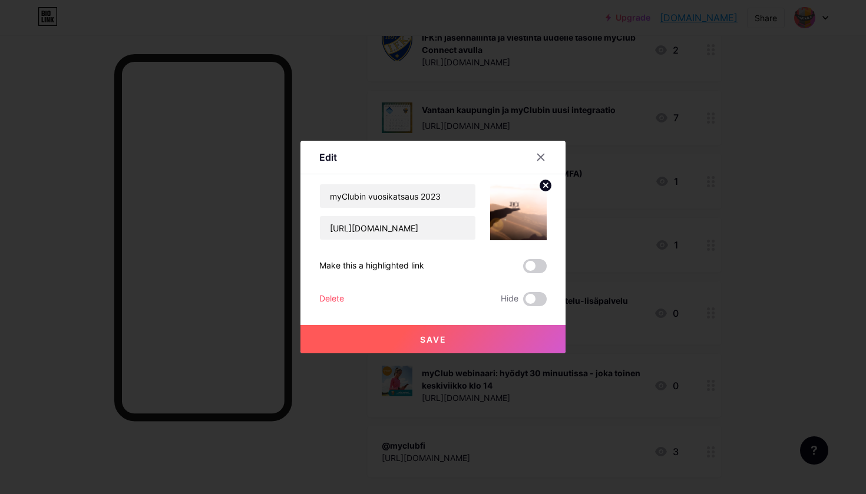
click at [330, 308] on div "Save" at bounding box center [432, 329] width 265 height 47
click at [330, 300] on div "Delete" at bounding box center [331, 299] width 25 height 14
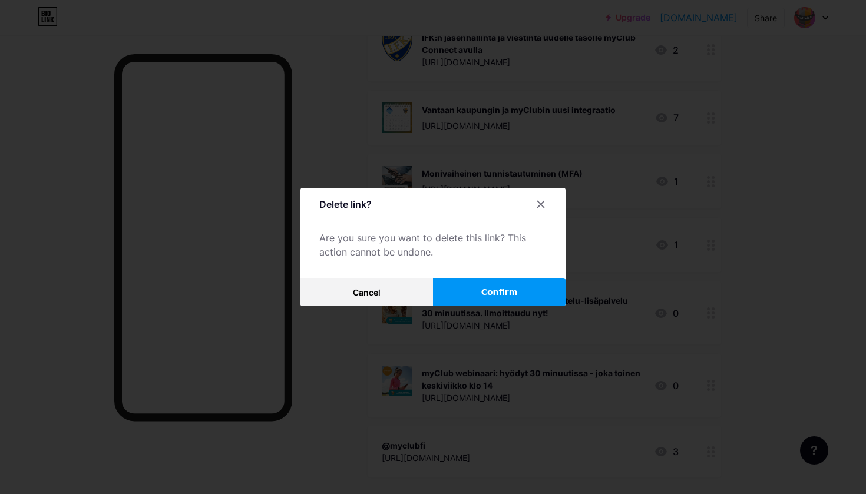
click at [450, 296] on button "Confirm" at bounding box center [499, 292] width 133 height 28
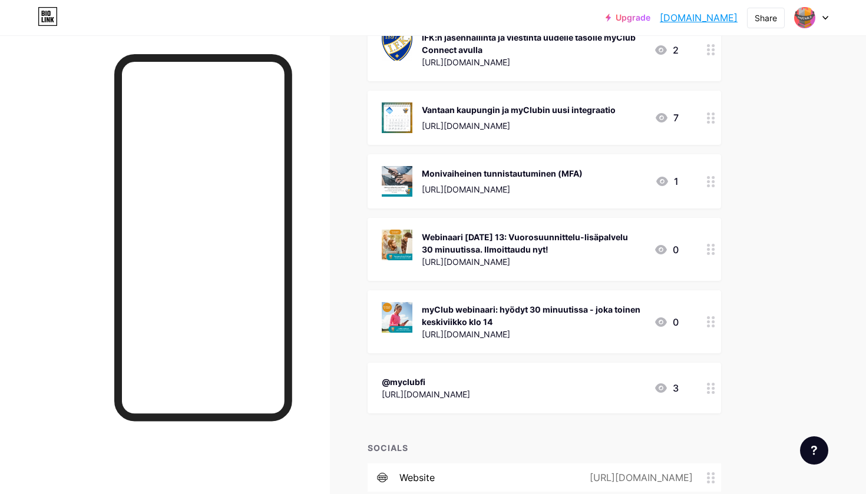
click at [450, 245] on div "Webinaari [DATE] 13: Vuorosuunnittelu-lisäpalvelu 30 minuutissa. Ilmoittaudu ny…" at bounding box center [533, 243] width 223 height 25
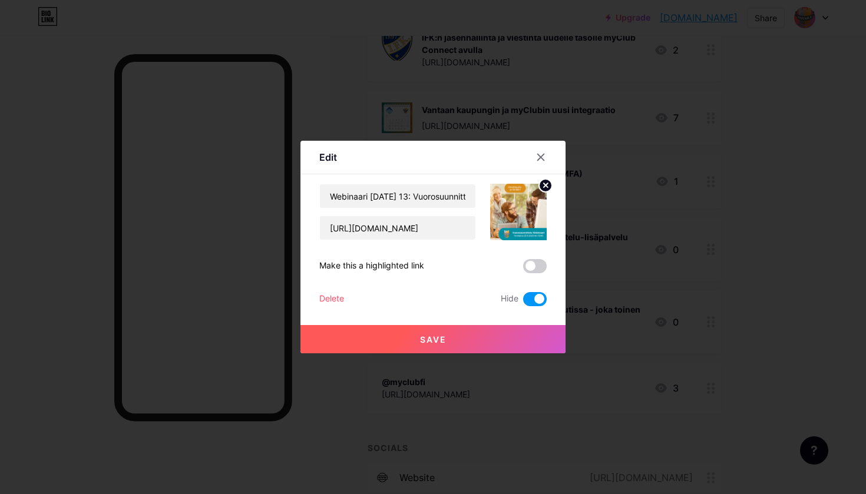
click at [333, 296] on div "Delete" at bounding box center [331, 299] width 25 height 14
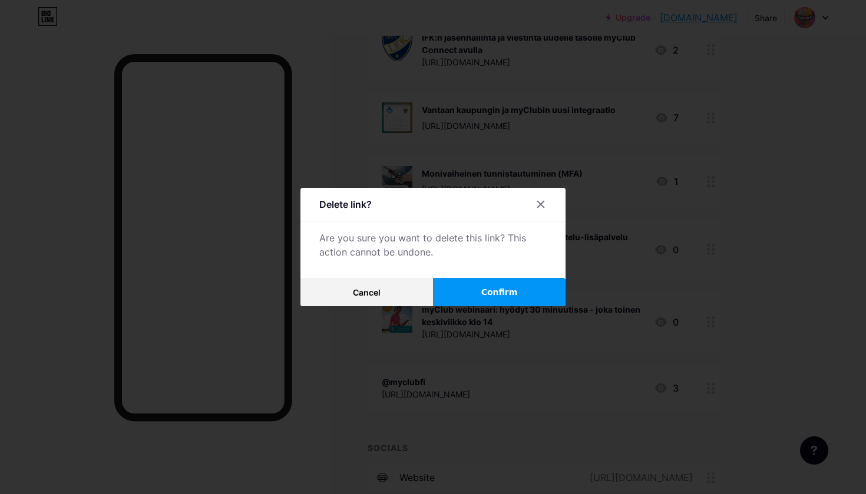
click at [450, 295] on button "Confirm" at bounding box center [499, 292] width 133 height 28
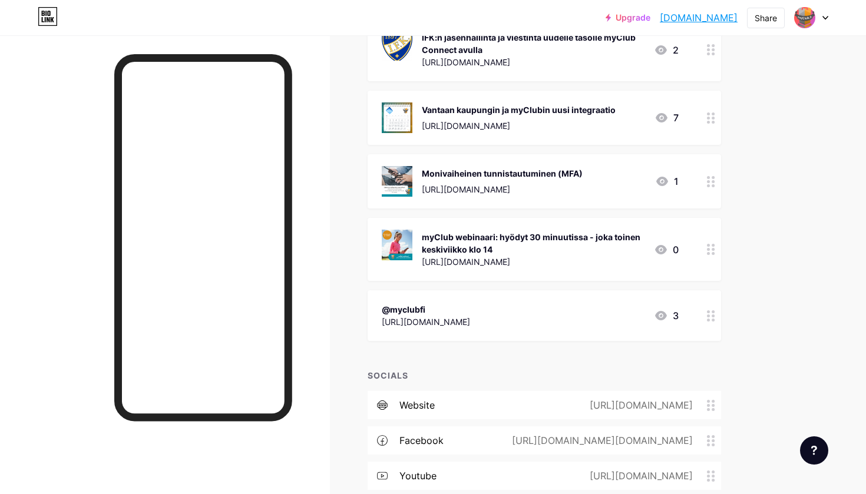
click at [450, 253] on div "myClub webinaari: hyödyt 30 minuutissa - joka toinen keskiviikko klo 14" at bounding box center [533, 243] width 223 height 25
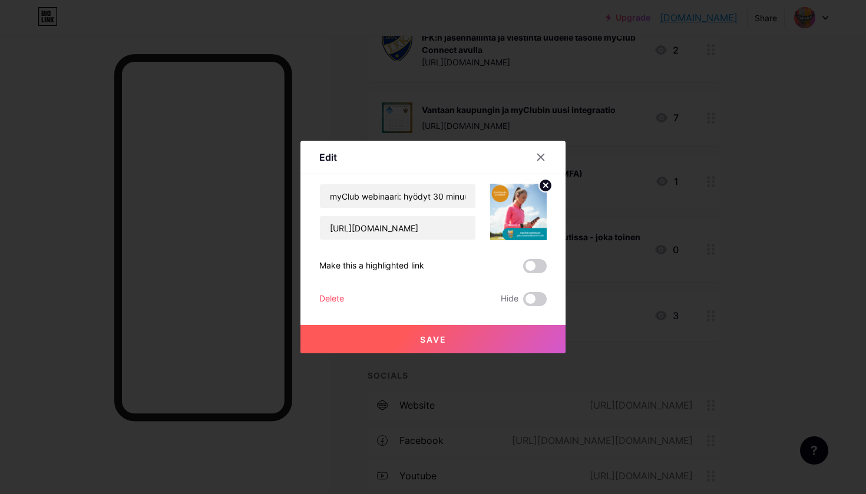
click at [331, 291] on div "myClub webinaari: hyödyt 30 minuutissa - joka toinen keskiviikko klo 14 [URL][D…" at bounding box center [432, 245] width 227 height 122
click at [332, 296] on div "Delete" at bounding box center [331, 299] width 25 height 14
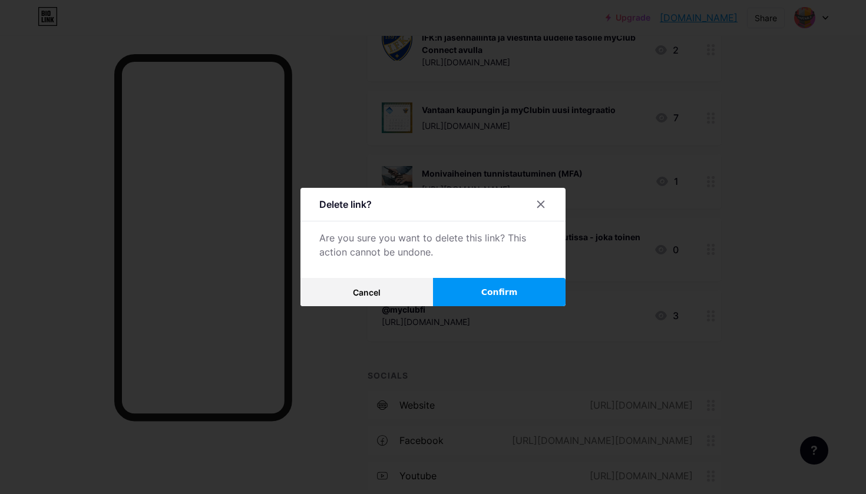
click at [450, 277] on div "Delete link? Are you sure you want to delete this link? This action cannot be u…" at bounding box center [432, 247] width 265 height 118
click at [450, 282] on button "Confirm" at bounding box center [499, 292] width 133 height 28
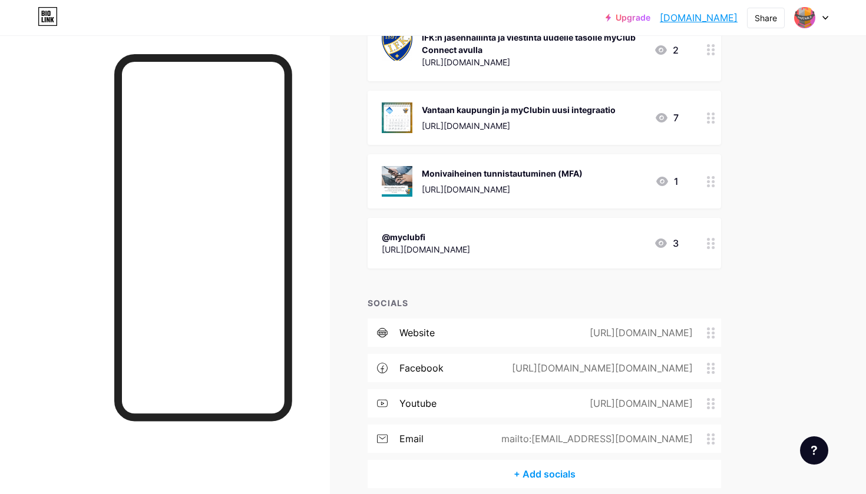
click at [450, 221] on div "@myclubfi [URL][DOMAIN_NAME] 3" at bounding box center [543, 243] width 353 height 51
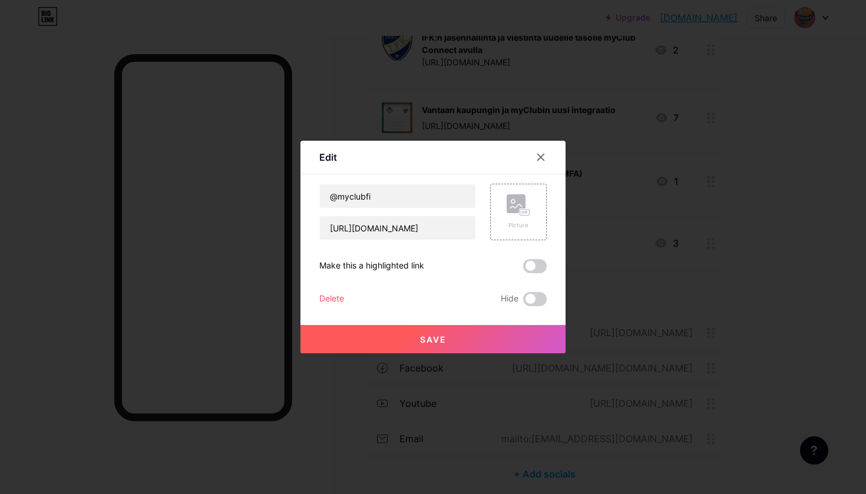
click at [335, 300] on div "Delete" at bounding box center [331, 299] width 25 height 14
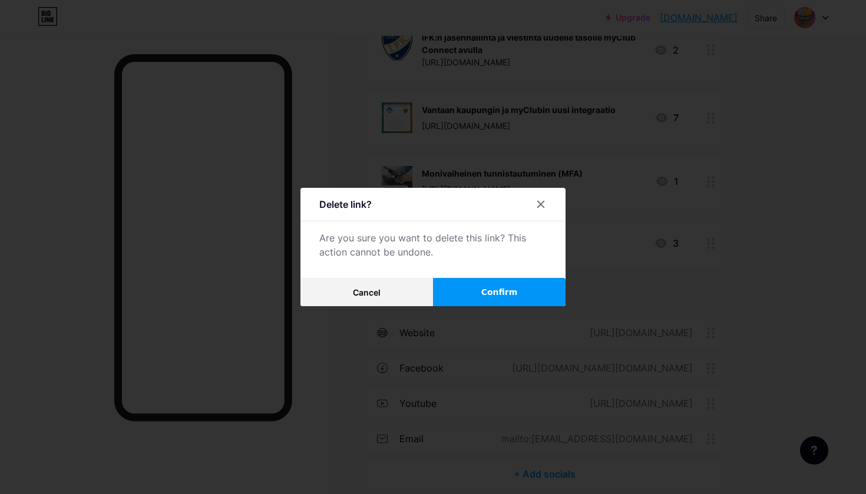
click at [450, 289] on span "Confirm" at bounding box center [499, 292] width 37 height 12
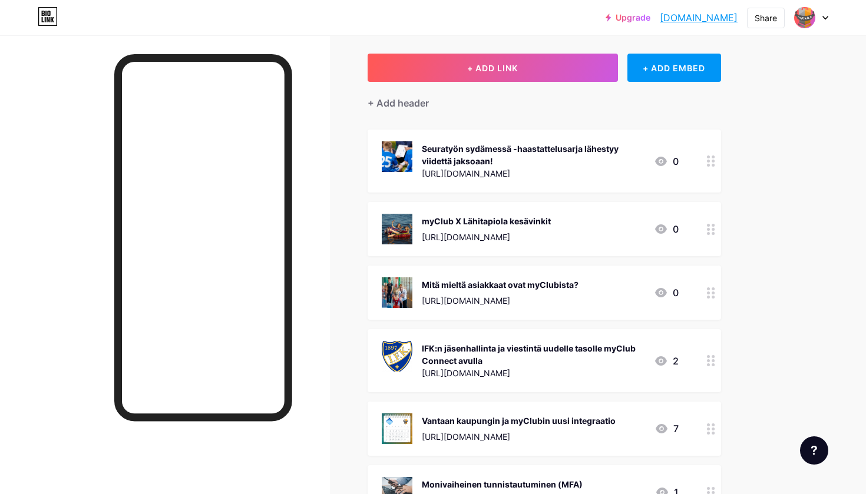
scroll to position [0, 0]
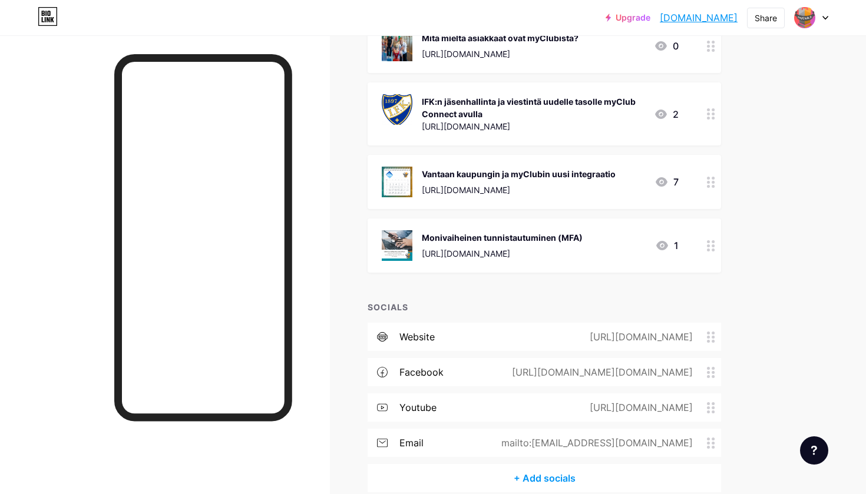
scroll to position [303, 0]
